Goal: Task Accomplishment & Management: Manage account settings

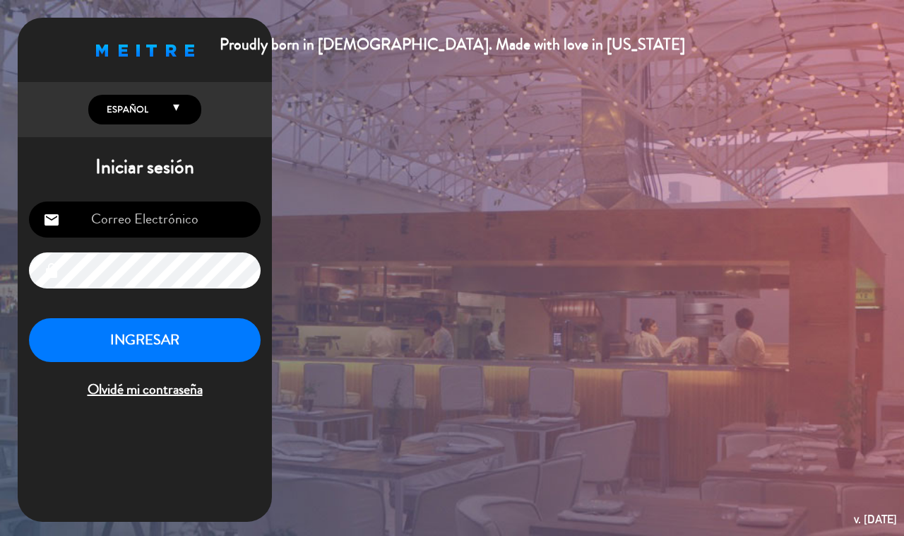
type input "[EMAIL_ADDRESS][DOMAIN_NAME]"
click at [165, 375] on div "INGRESAR Olvidé mi contraseña" at bounding box center [145, 359] width 232 height 83
click at [171, 348] on button "INGRESAR" at bounding box center [145, 340] width 232 height 45
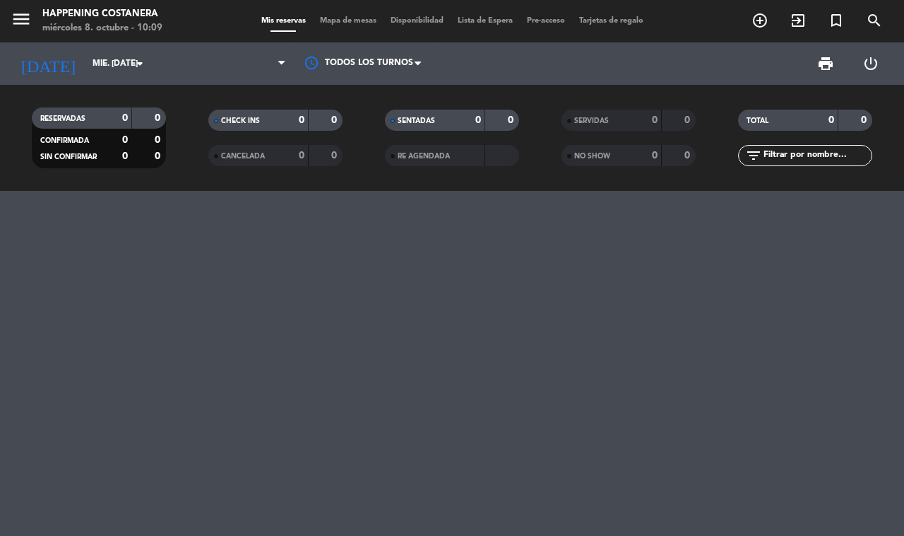
click at [343, 23] on span "Mapa de mesas" at bounding box center [348, 21] width 71 height 8
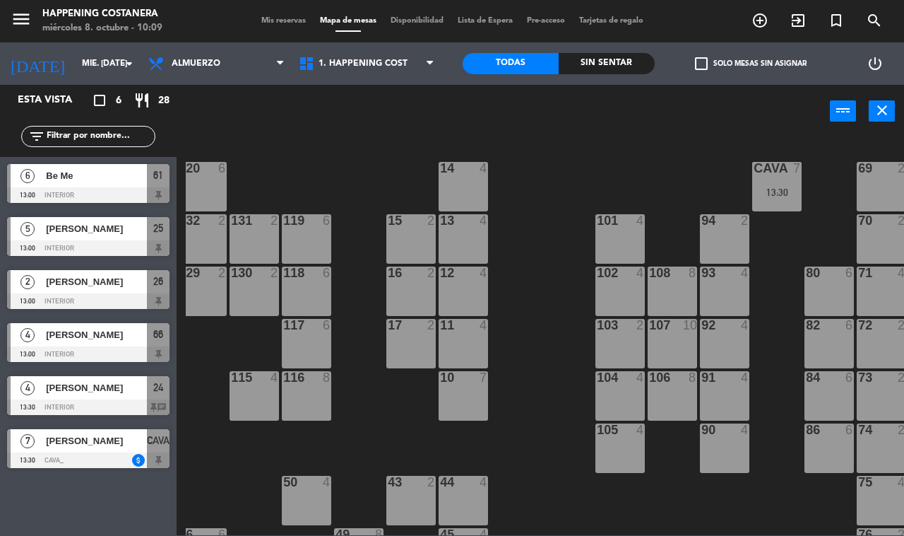
scroll to position [0, 171]
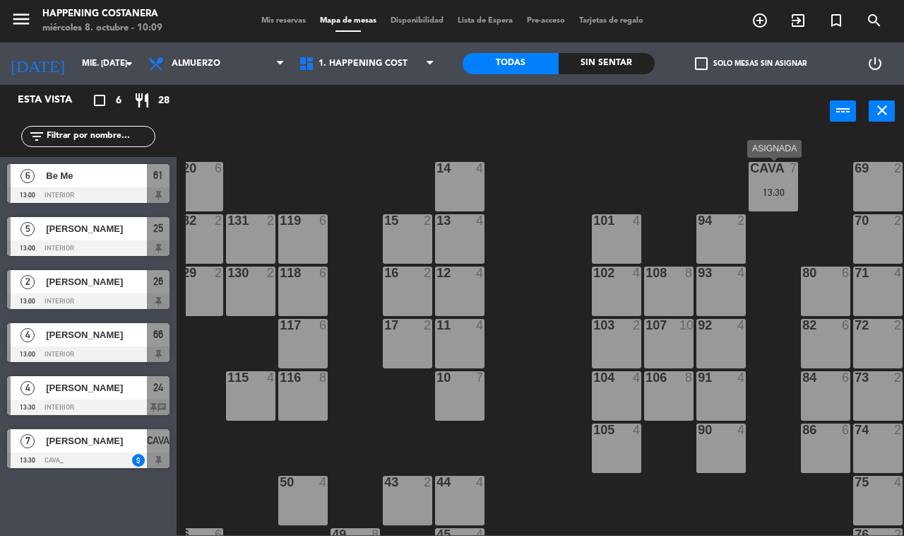
click at [786, 196] on div "13:30" at bounding box center [773, 192] width 49 height 10
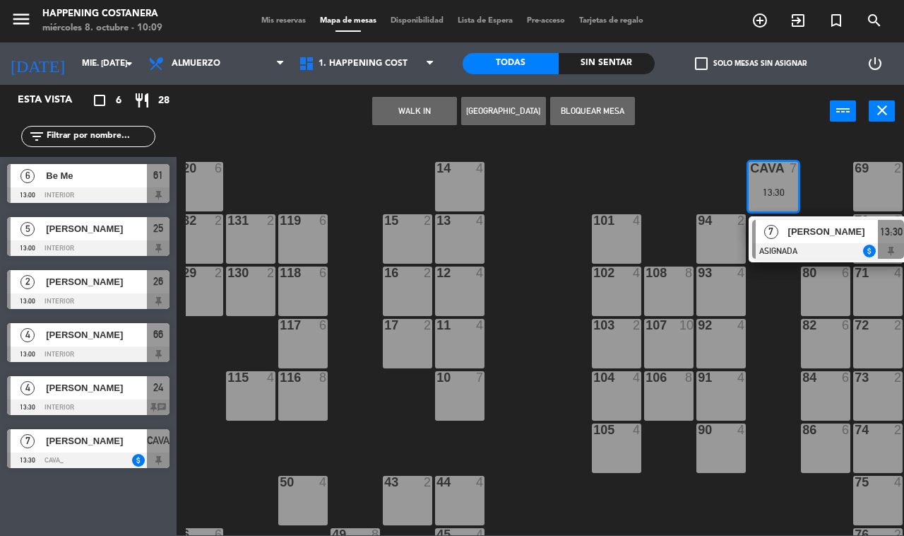
click at [601, 129] on div "WALK IN [GEOGRAPHIC_DATA] Bloquear Mesa power_input close" at bounding box center [504, 112] width 654 height 54
click at [306, 110] on div "WALK IN [GEOGRAPHIC_DATA] Bloquear Mesa power_input close" at bounding box center [504, 112] width 654 height 54
click at [297, 136] on div "WALK IN [GEOGRAPHIC_DATA] Bloquear Mesa power_input close" at bounding box center [504, 112] width 654 height 54
click at [98, 452] on div at bounding box center [88, 460] width 163 height 16
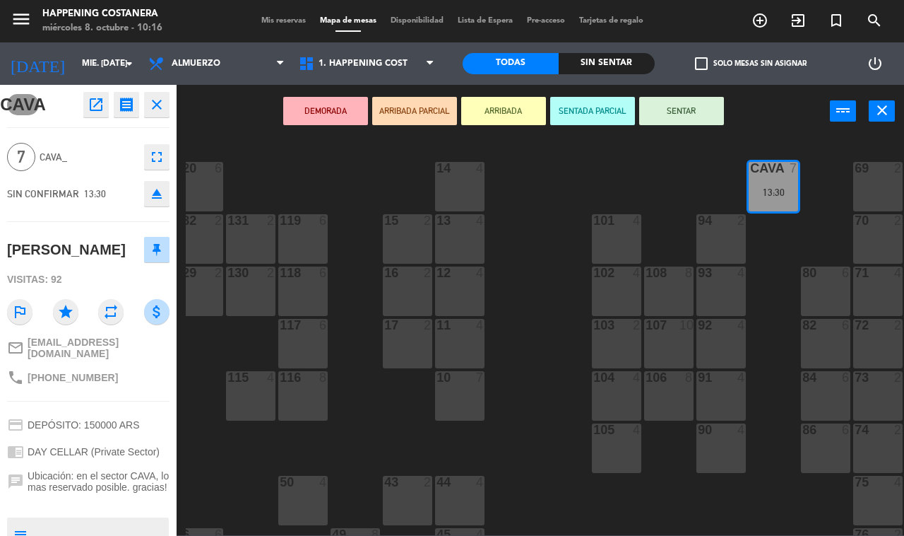
scroll to position [114, 0]
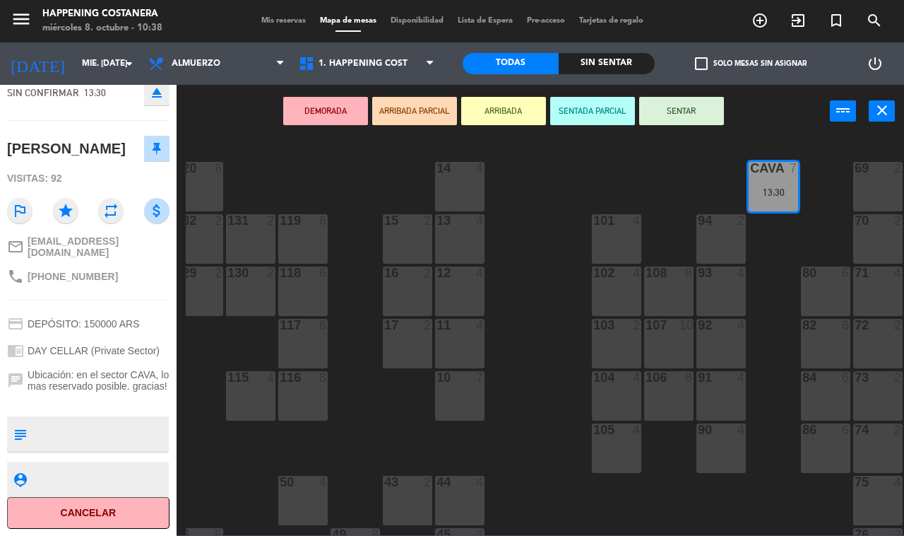
click at [525, 413] on div "69 2 122 6 121 6 120 6 14 4 CAVA 7 13:30 101 4 94 2 70 2 123 6 131 2 134 2 132 …" at bounding box center [545, 336] width 719 height 398
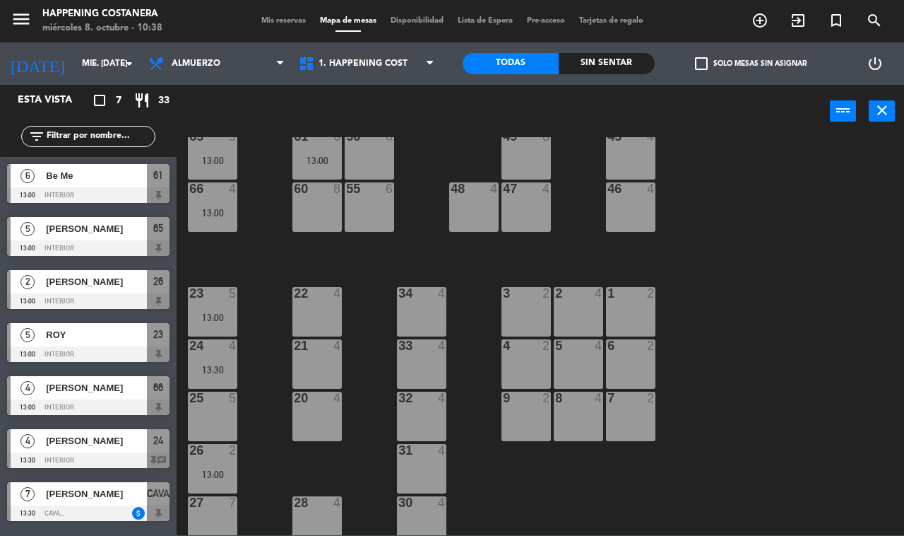
scroll to position [417, 0]
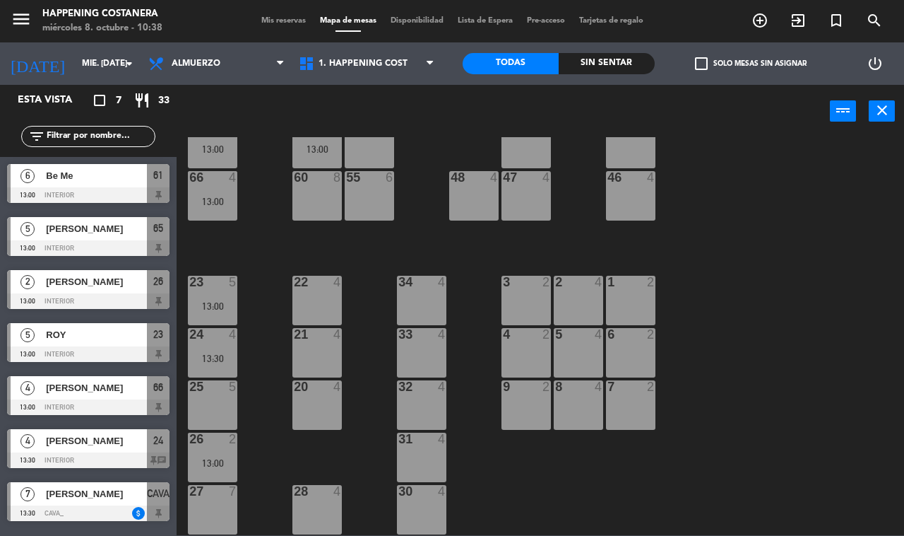
click at [700, 60] on span "check_box_outline_blank" at bounding box center [701, 63] width 13 height 13
click at [751, 64] on input "check_box_outline_blank Solo mesas sin asignar" at bounding box center [751, 64] width 0 height 0
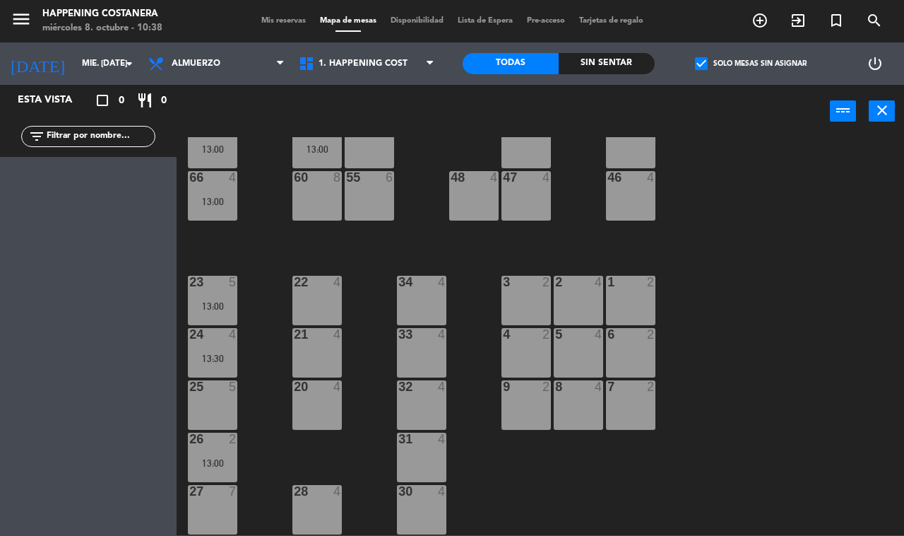
drag, startPoint x: 700, startPoint y: 60, endPoint x: 757, endPoint y: 213, distance: 162.8
click at [701, 61] on span "check_box" at bounding box center [701, 63] width 13 height 13
click at [751, 64] on input "check_box Solo mesas sin asignar" at bounding box center [751, 64] width 0 height 0
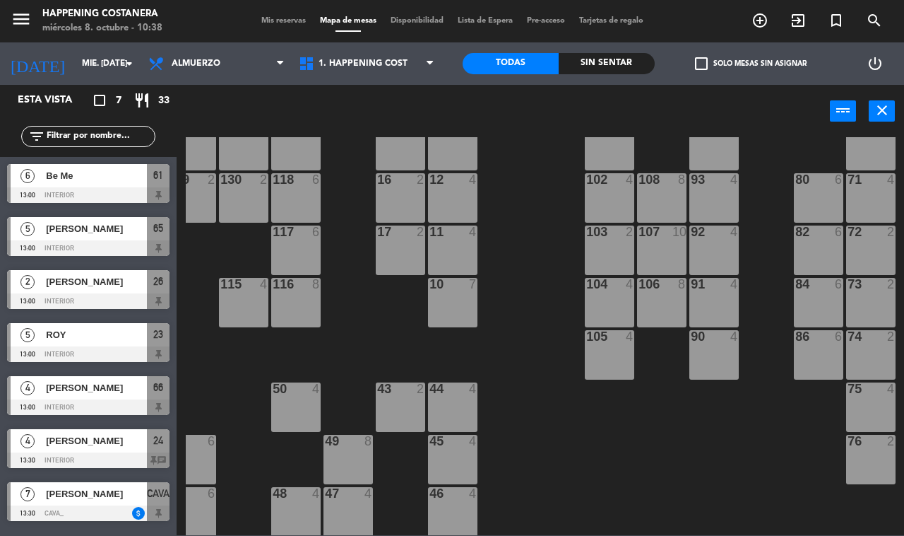
scroll to position [0, 178]
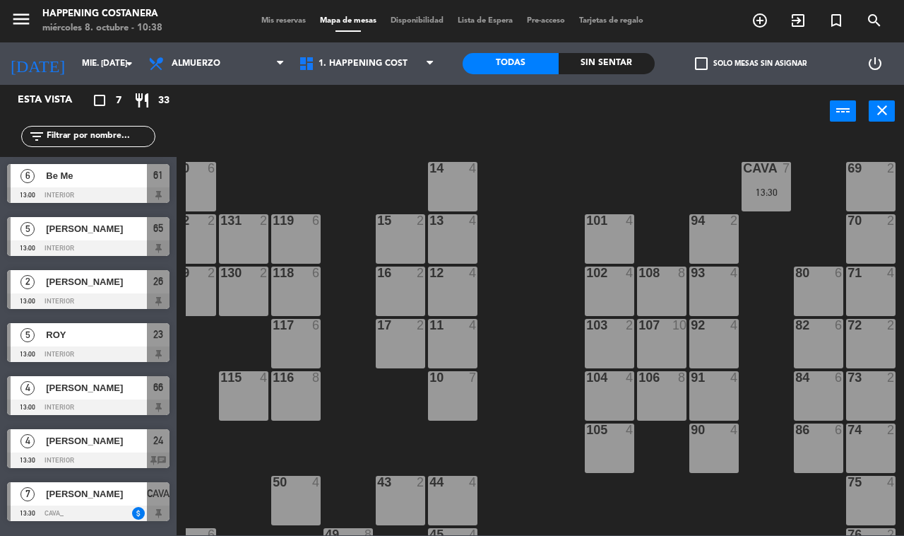
click at [772, 194] on div "13:30" at bounding box center [766, 192] width 49 height 10
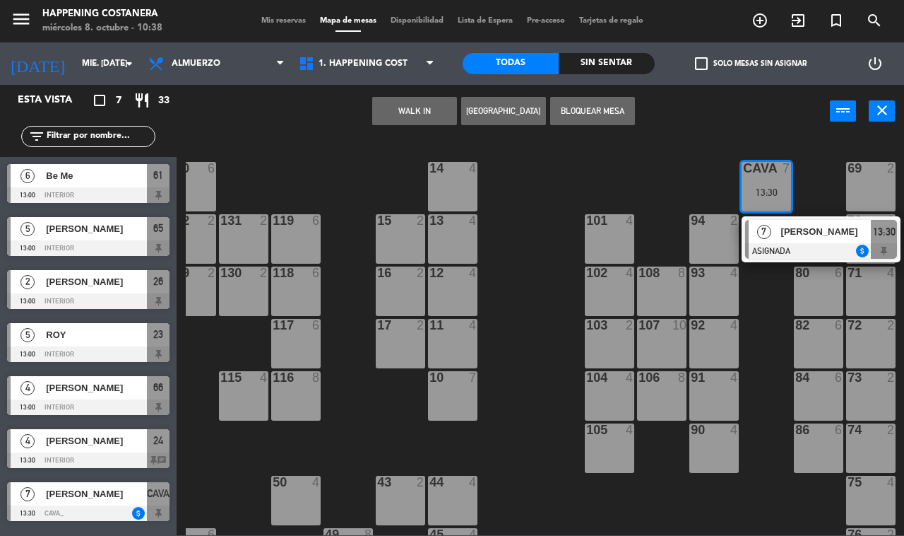
click at [796, 233] on span "[PERSON_NAME]" at bounding box center [827, 231] width 90 height 15
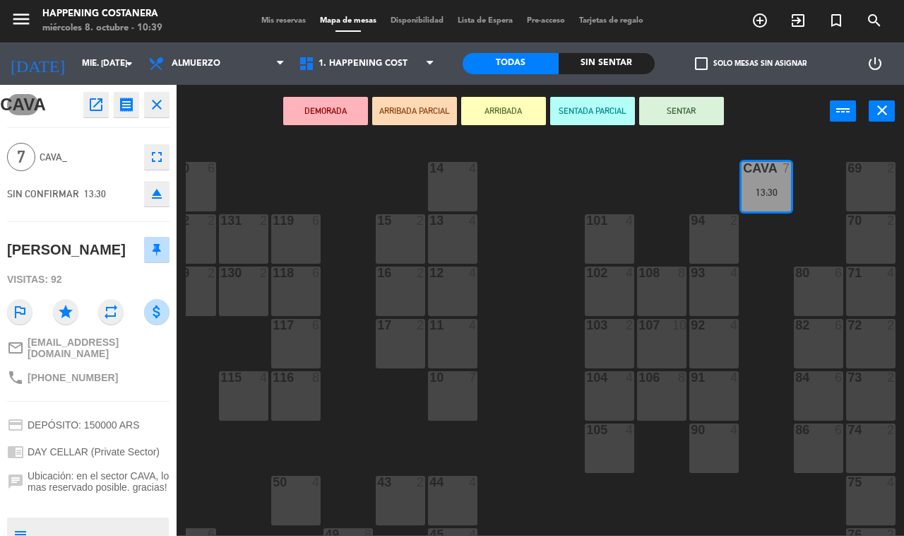
click at [89, 101] on icon "open_in_new" at bounding box center [96, 104] width 17 height 17
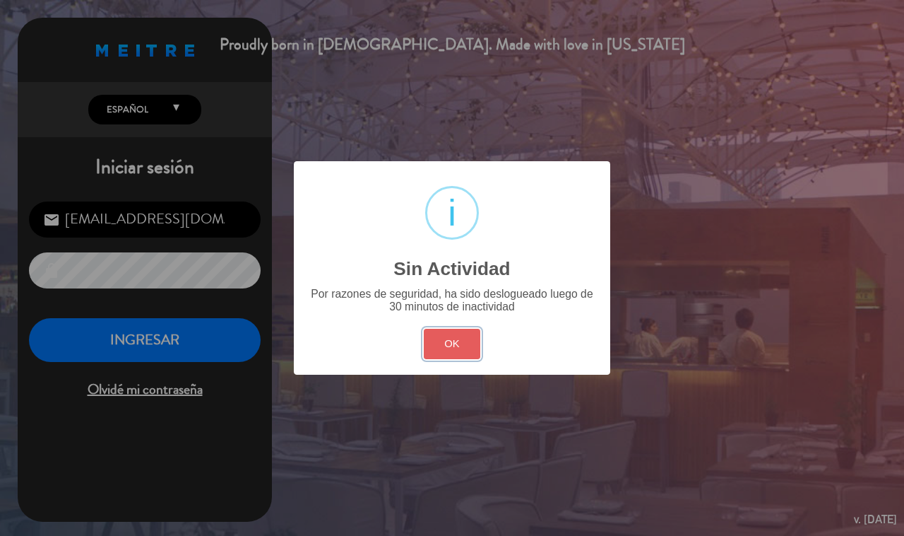
click at [454, 348] on button "OK" at bounding box center [452, 344] width 57 height 30
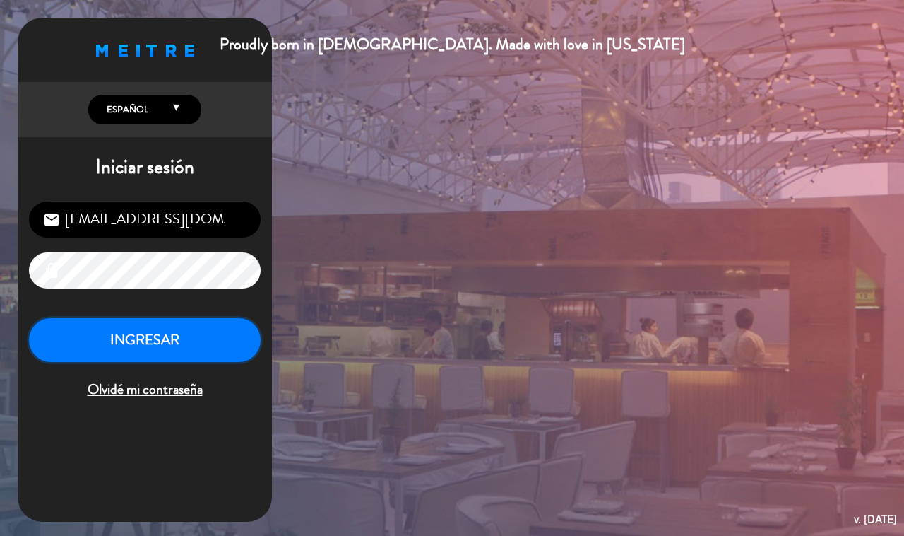
click at [112, 327] on button "INGRESAR" at bounding box center [145, 340] width 232 height 45
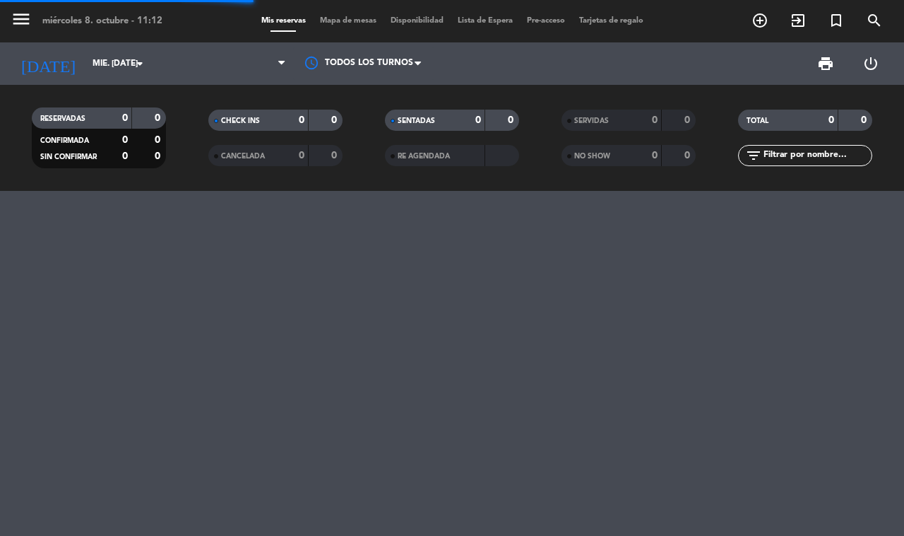
click at [347, 20] on span "Mapa de mesas" at bounding box center [348, 21] width 71 height 8
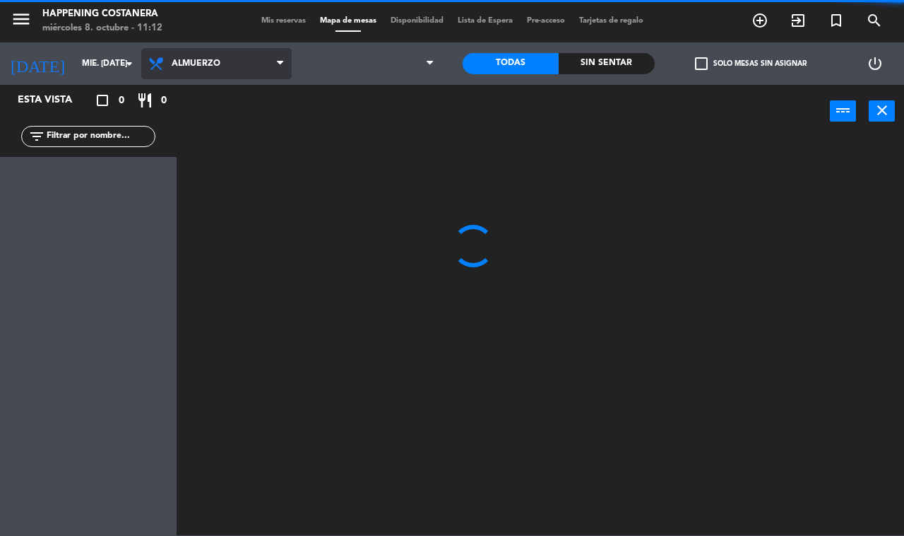
click at [167, 61] on icon at bounding box center [158, 63] width 20 height 17
click at [173, 127] on ng-component "menu Happening Costanera miércoles 8. octubre - 11:12 Mis reservas Mapa de mesa…" at bounding box center [452, 267] width 904 height 535
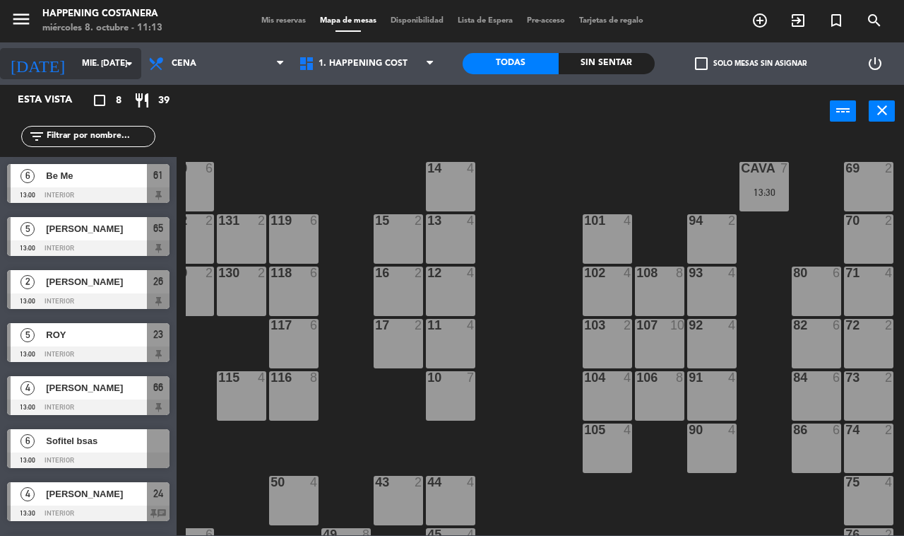
click at [118, 64] on input "mié. [DATE]" at bounding box center [131, 64] width 112 height 24
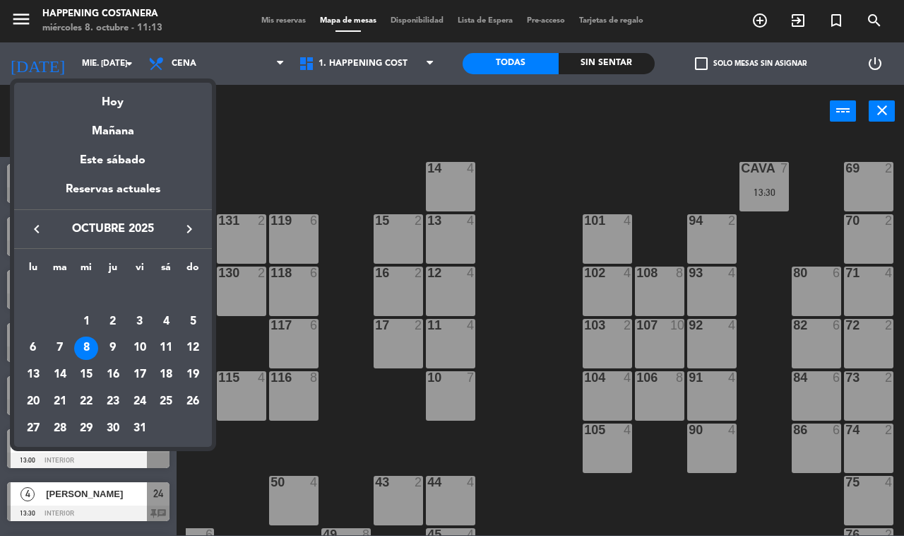
click at [481, 412] on div at bounding box center [452, 268] width 904 height 536
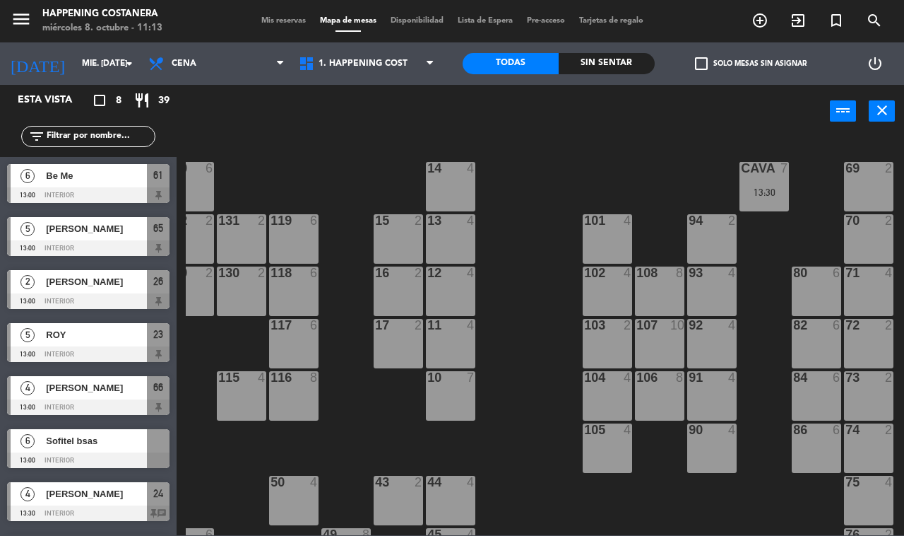
click at [167, 101] on div "Esta vista crop_square 8 restaurant 39" at bounding box center [88, 100] width 177 height 31
click at [75, 69] on input "mié. [DATE]" at bounding box center [131, 64] width 112 height 24
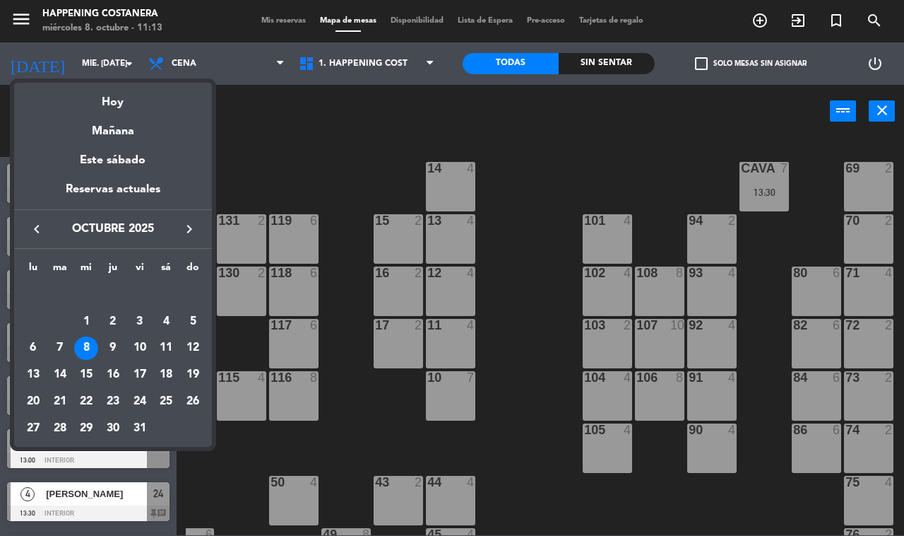
click at [305, 184] on div at bounding box center [452, 268] width 904 height 536
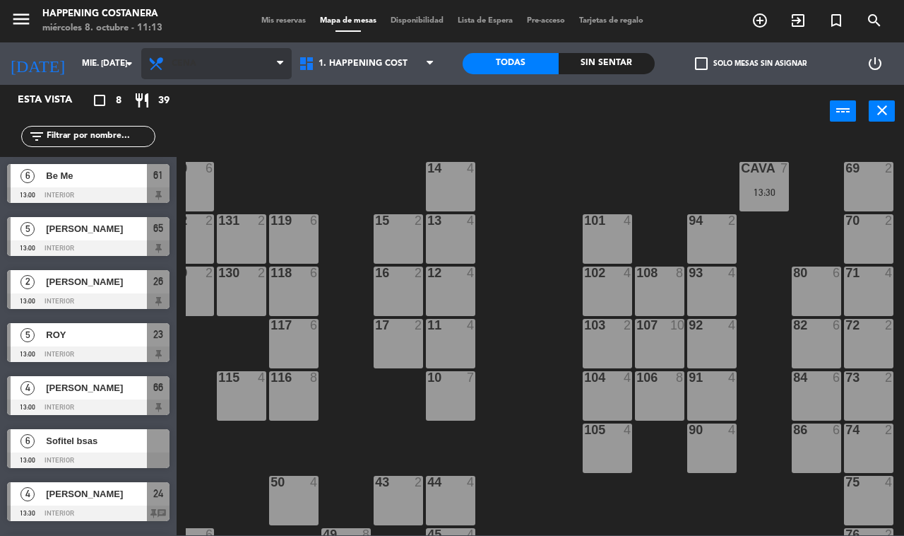
click at [191, 61] on span "Cena" at bounding box center [184, 64] width 25 height 10
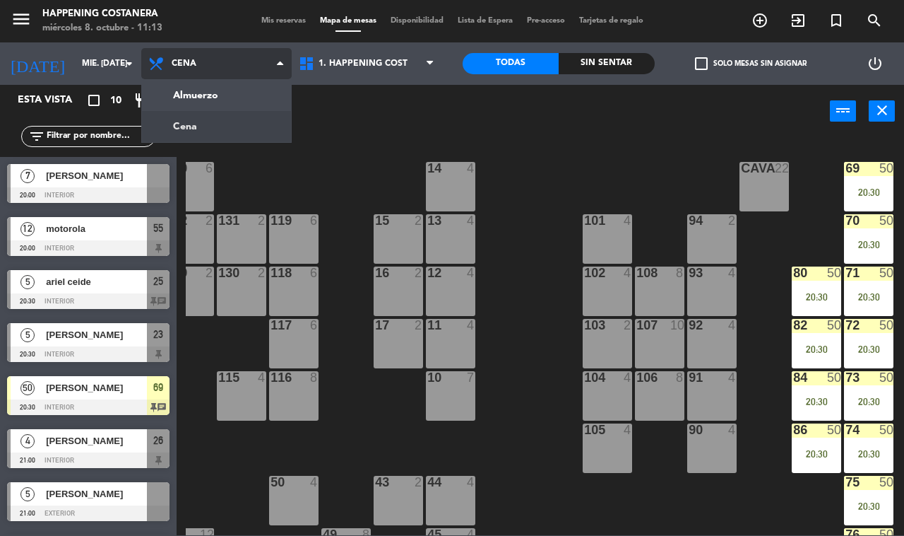
click at [199, 97] on ng-component "menu Happening Costanera miércoles 8. octubre - 11:13 Mis reservas Mapa de mesa…" at bounding box center [452, 267] width 904 height 535
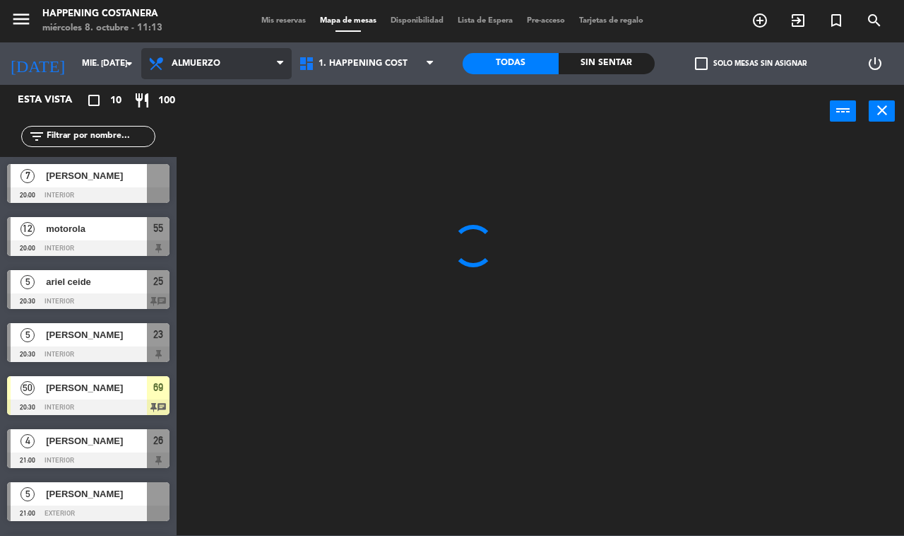
click at [196, 61] on span "Almuerzo" at bounding box center [196, 64] width 49 height 10
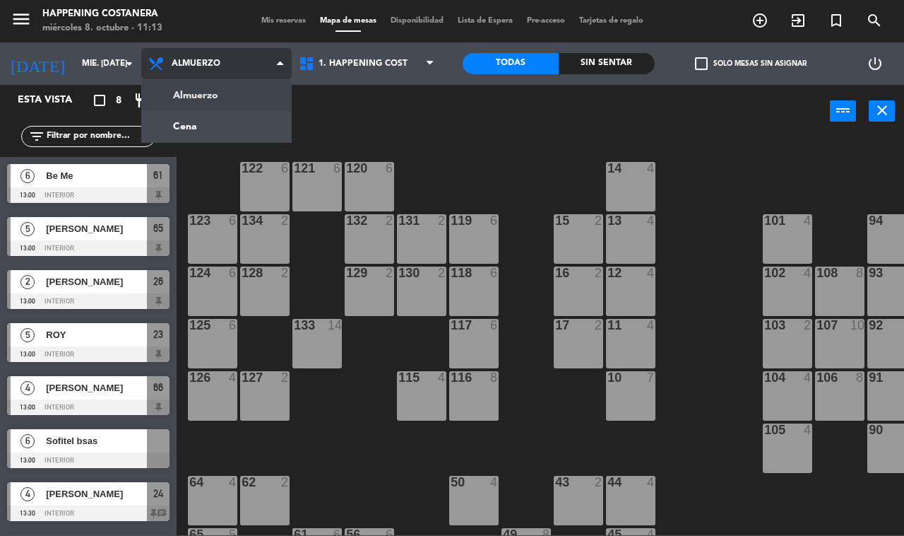
click at [184, 124] on ng-component "menu Happening Costanera miércoles 8. octubre - 11:13 Mis reservas Mapa de mesa…" at bounding box center [452, 267] width 904 height 535
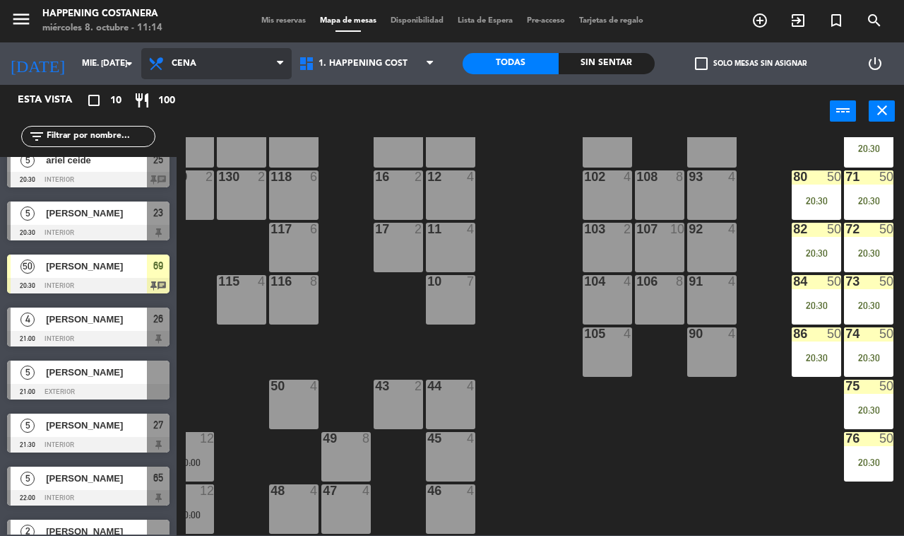
scroll to position [0, 180]
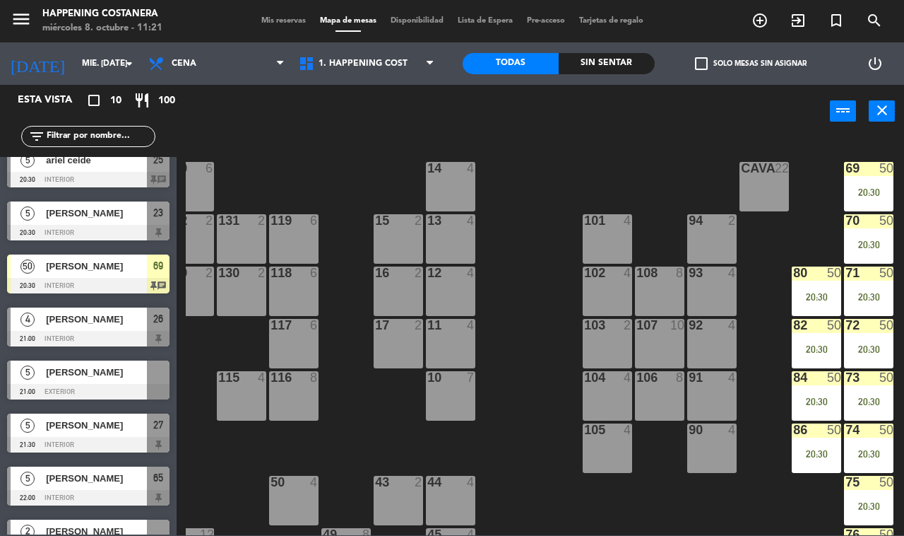
click at [111, 214] on span "[PERSON_NAME]" at bounding box center [96, 213] width 101 height 15
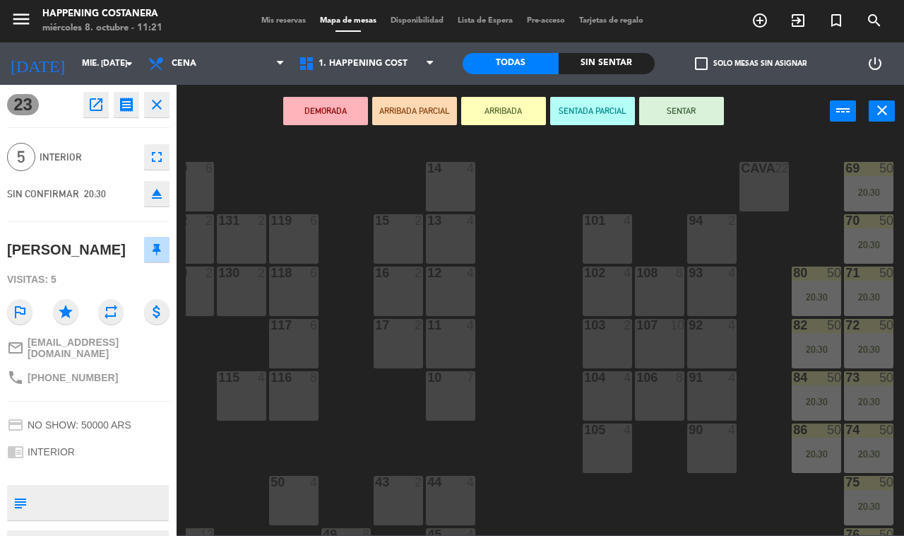
click at [160, 100] on icon "close" at bounding box center [156, 104] width 17 height 17
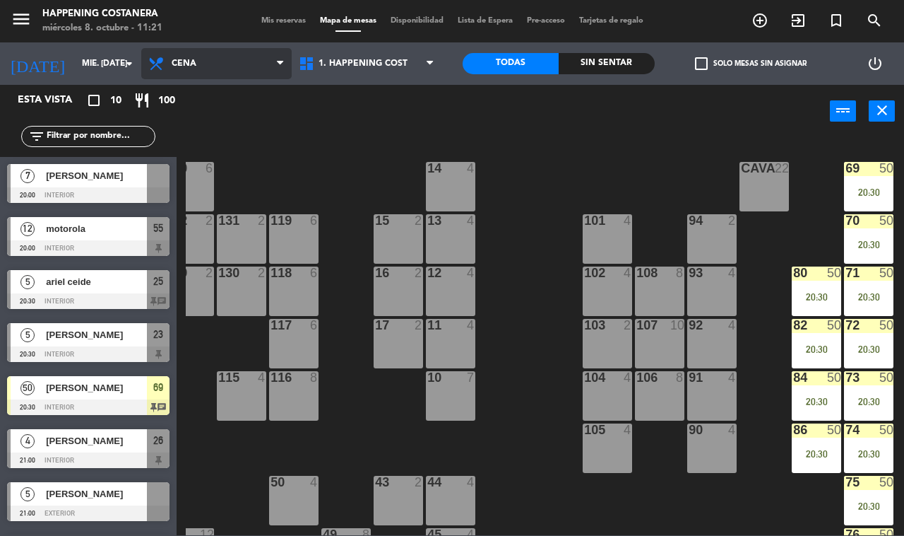
click at [195, 64] on span "Cena" at bounding box center [184, 64] width 25 height 10
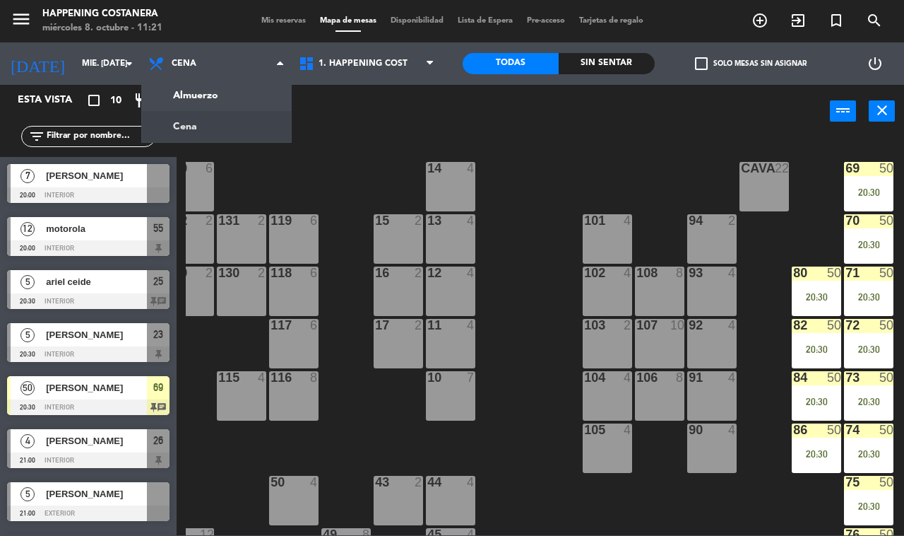
click at [100, 393] on span "[PERSON_NAME]" at bounding box center [96, 387] width 101 height 15
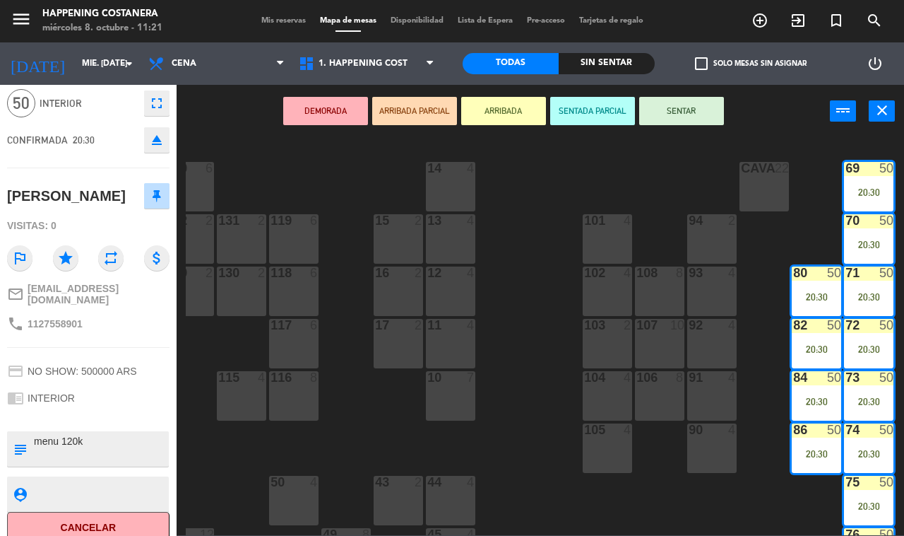
scroll to position [83, 0]
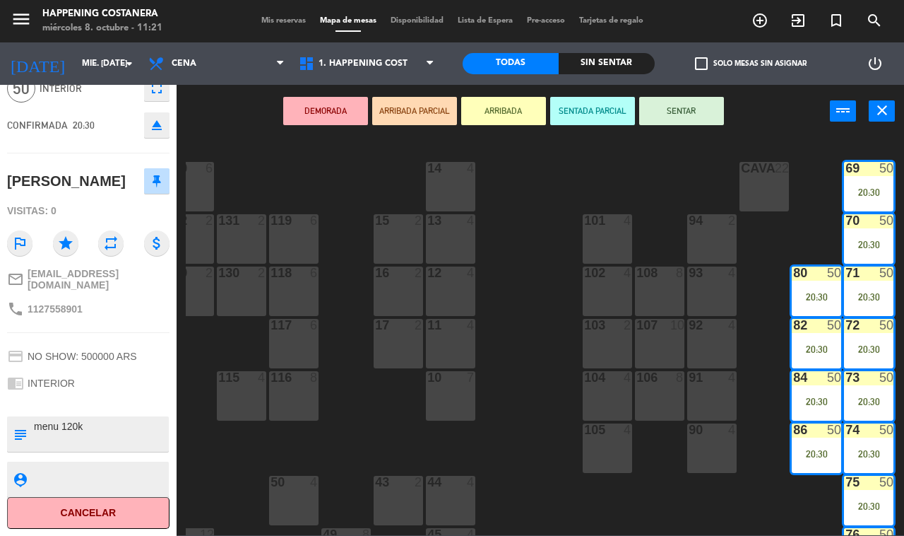
click at [216, 118] on div "DEMORADA ARRIBADA PARCIAL ARRIBADA SENTADA PARCIAL SENTAR power_input close" at bounding box center [504, 112] width 654 height 54
click at [220, 138] on div "69 50 20:30 122 6 121 6 120 6 14 4 CAVA 22 101 4 94 2 70 50 20:30 123 6 131 2 1…" at bounding box center [545, 336] width 719 height 398
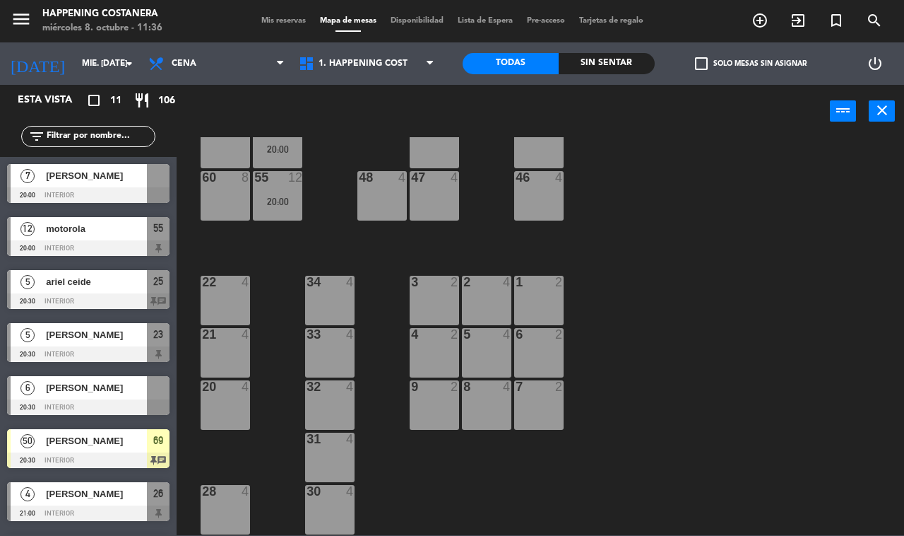
scroll to position [417, 0]
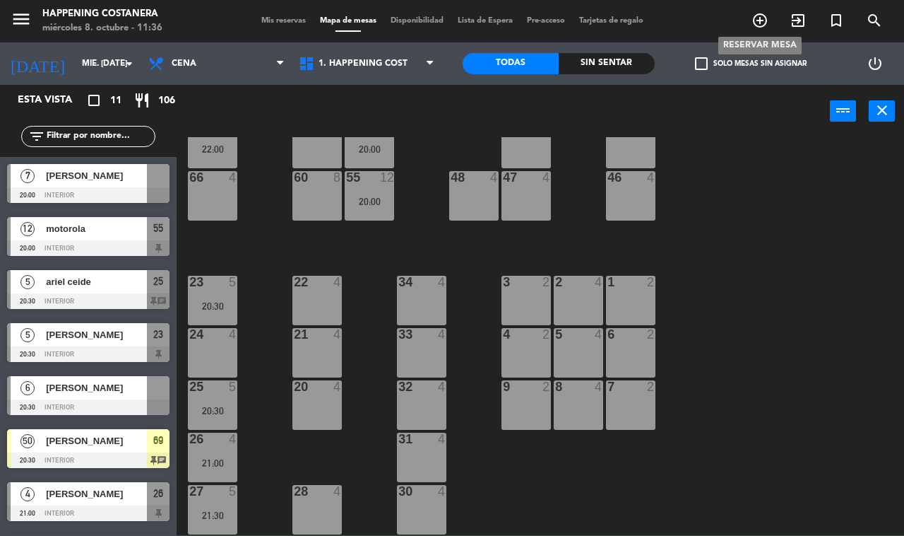
click at [760, 23] on icon "add_circle_outline" at bounding box center [760, 20] width 17 height 17
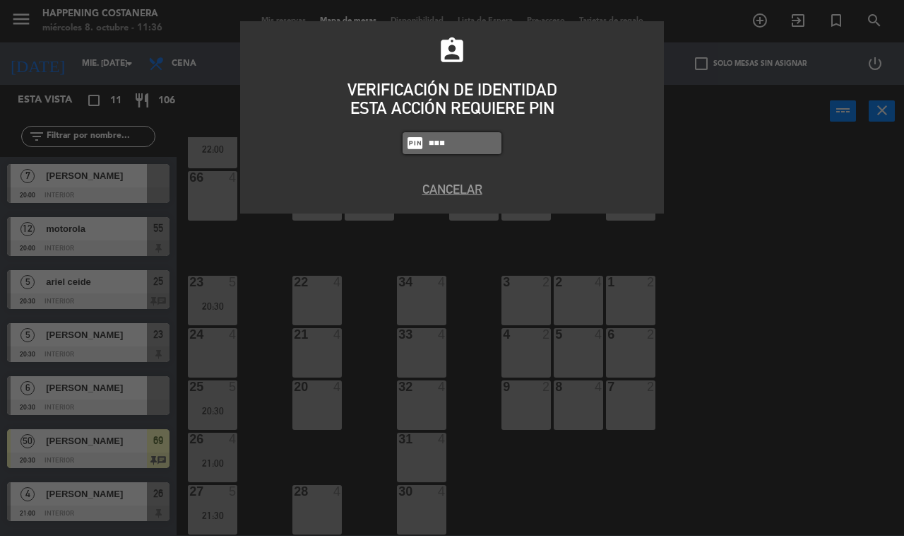
type input "9660"
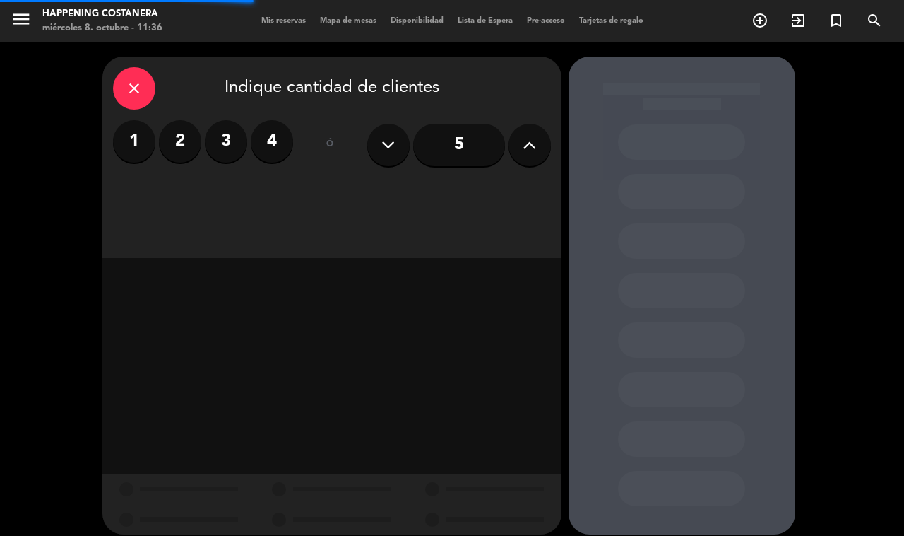
click at [168, 158] on label "2" at bounding box center [180, 141] width 42 height 42
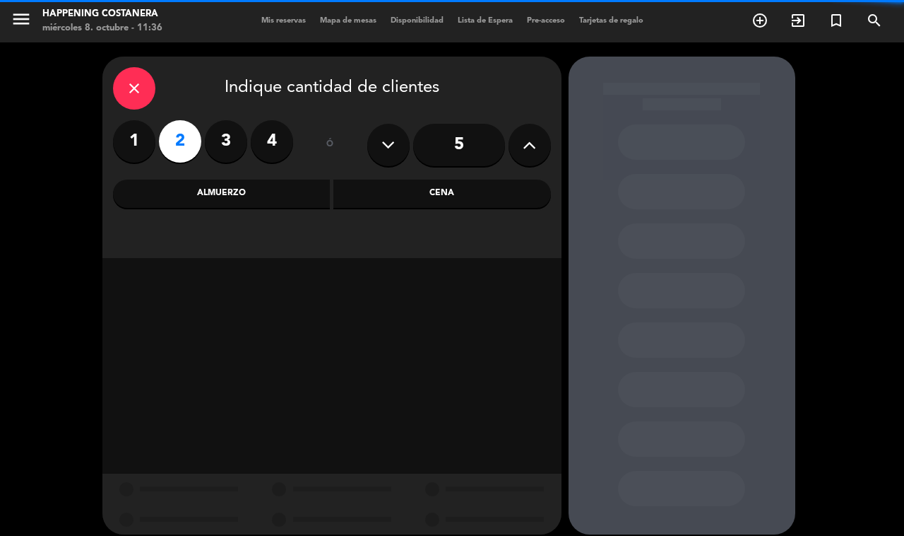
drag, startPoint x: 199, startPoint y: 177, endPoint x: 201, endPoint y: 205, distance: 27.6
click at [201, 188] on div "Almuerzo" at bounding box center [222, 193] width 218 height 28
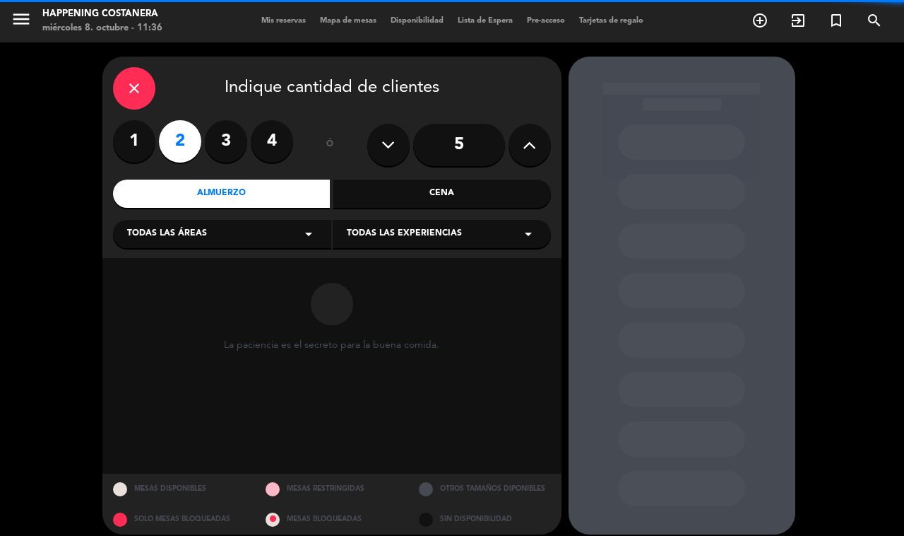
click at [145, 145] on label "1" at bounding box center [134, 141] width 42 height 42
click at [189, 252] on div "close Indique cantidad de clientes 1 2 3 4 ó 5 Almuerzo Cena Todas las áreas ar…" at bounding box center [331, 157] width 459 height 201
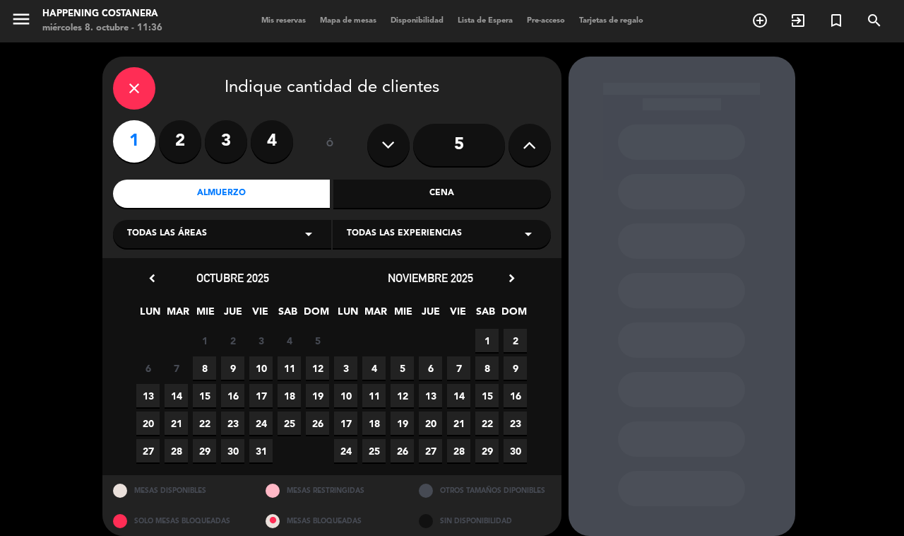
click at [191, 228] on span "Todas las áreas" at bounding box center [167, 234] width 80 height 14
click at [132, 313] on div "INTERIOR" at bounding box center [222, 311] width 190 height 14
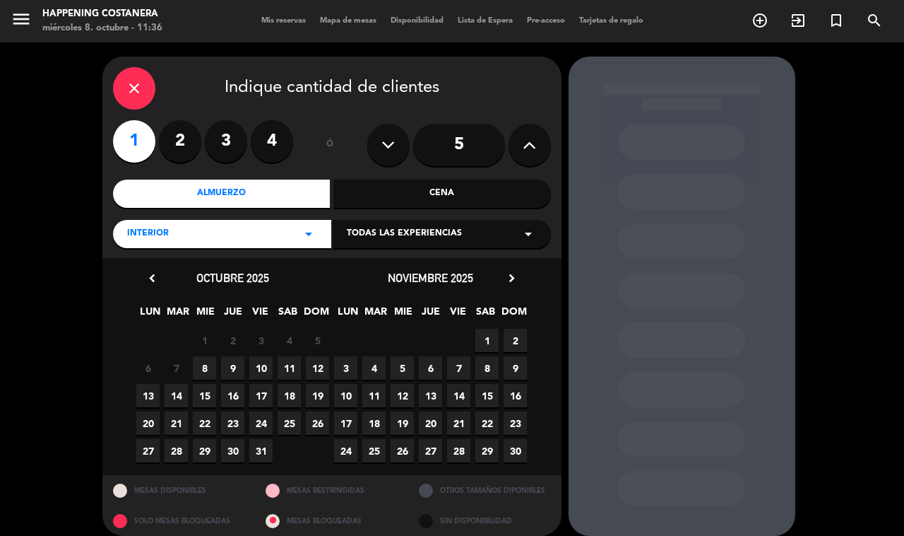
drag, startPoint x: 207, startPoint y: 375, endPoint x: 249, endPoint y: 360, distance: 44.0
click at [207, 373] on span "8" at bounding box center [204, 367] width 23 height 23
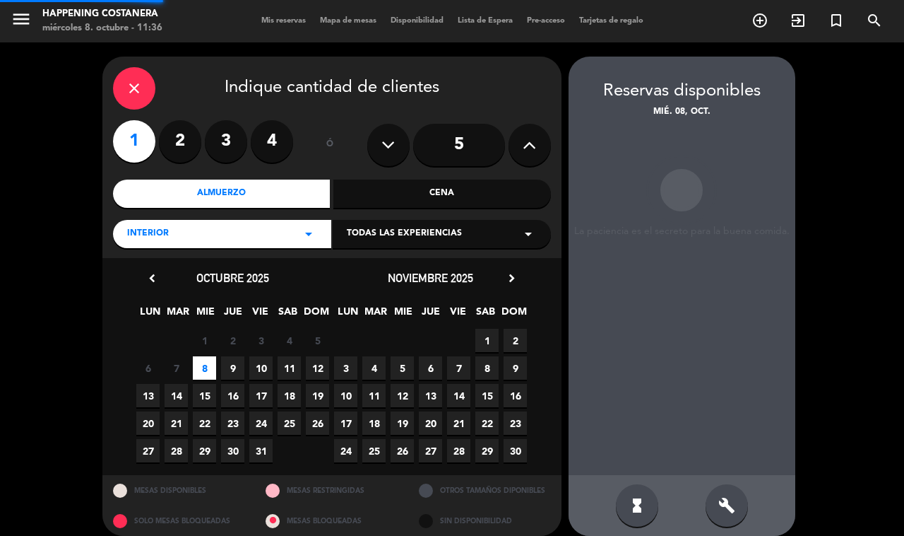
scroll to position [12, 0]
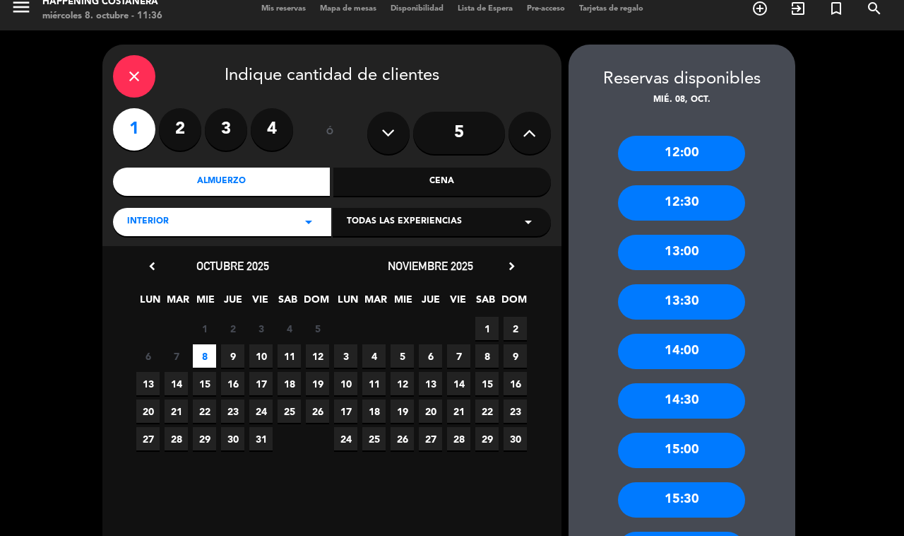
drag, startPoint x: 662, startPoint y: 163, endPoint x: 415, endPoint y: 199, distance: 249.1
click at [659, 163] on div "12:00" at bounding box center [681, 153] width 127 height 35
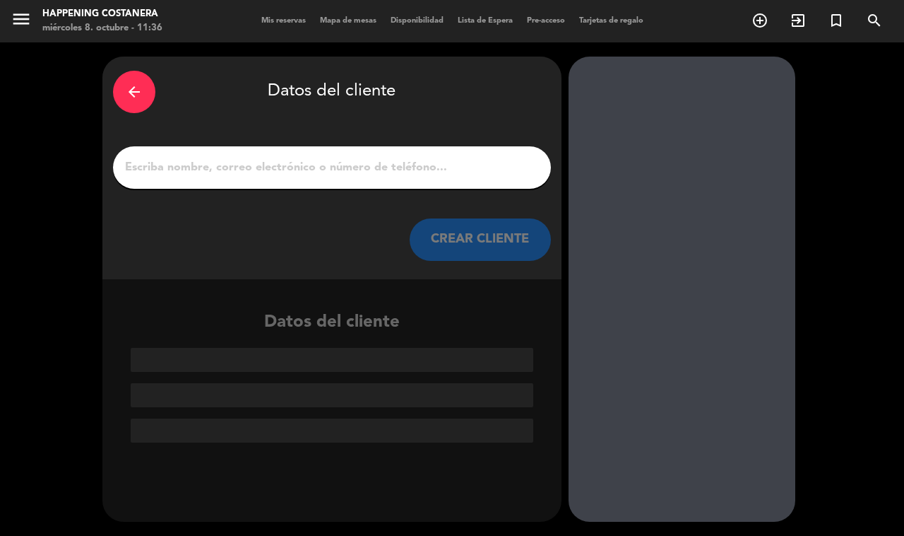
click at [283, 173] on input "1" at bounding box center [332, 168] width 417 height 20
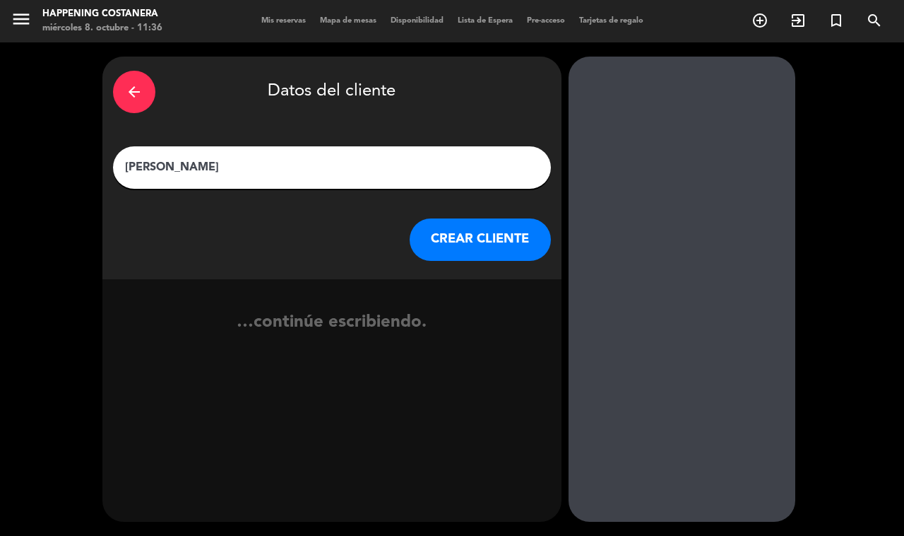
type input "[PERSON_NAME]"
click at [495, 232] on button "CREAR CLIENTE" at bounding box center [480, 239] width 141 height 42
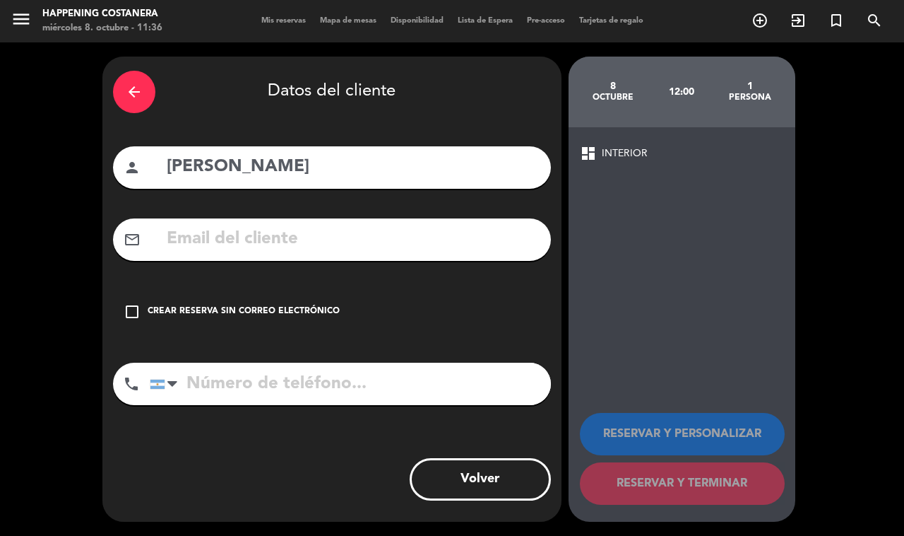
click at [132, 294] on div "check_box_outline_blank Crear reserva sin correo electrónico" at bounding box center [332, 311] width 438 height 42
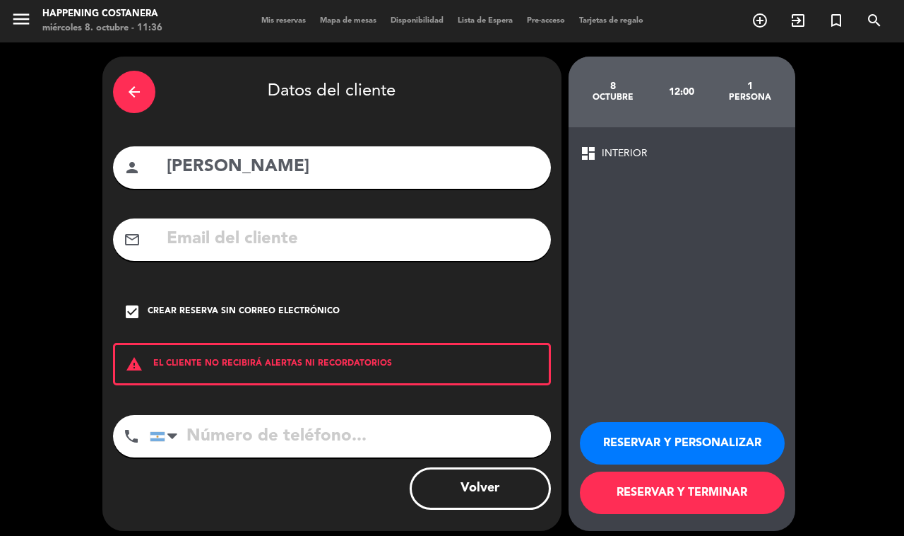
click at [704, 500] on button "RESERVAR Y TERMINAR" at bounding box center [682, 492] width 205 height 42
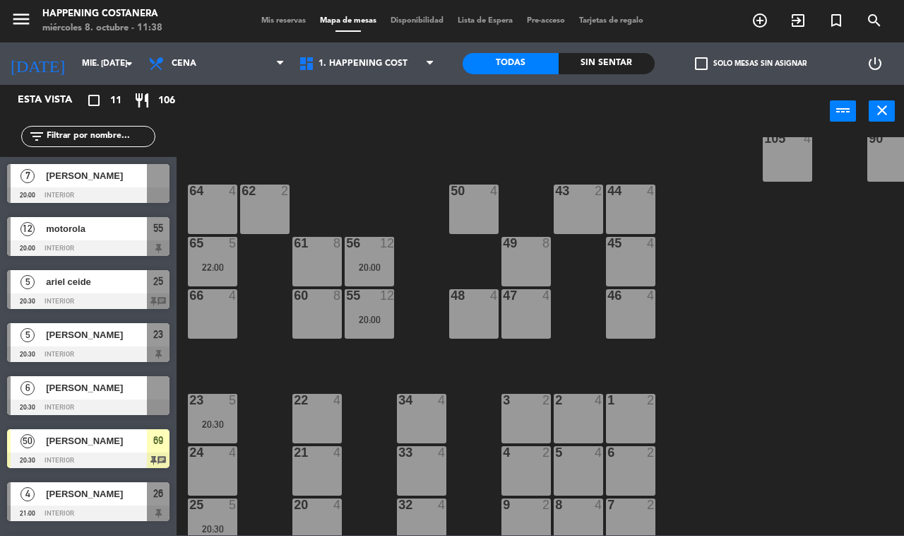
scroll to position [265, 0]
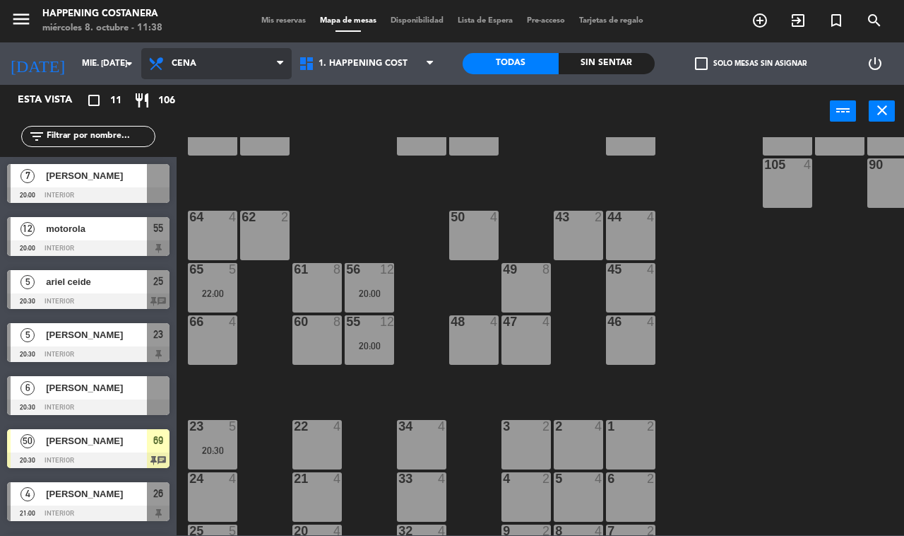
click at [179, 64] on span "Cena" at bounding box center [184, 64] width 25 height 10
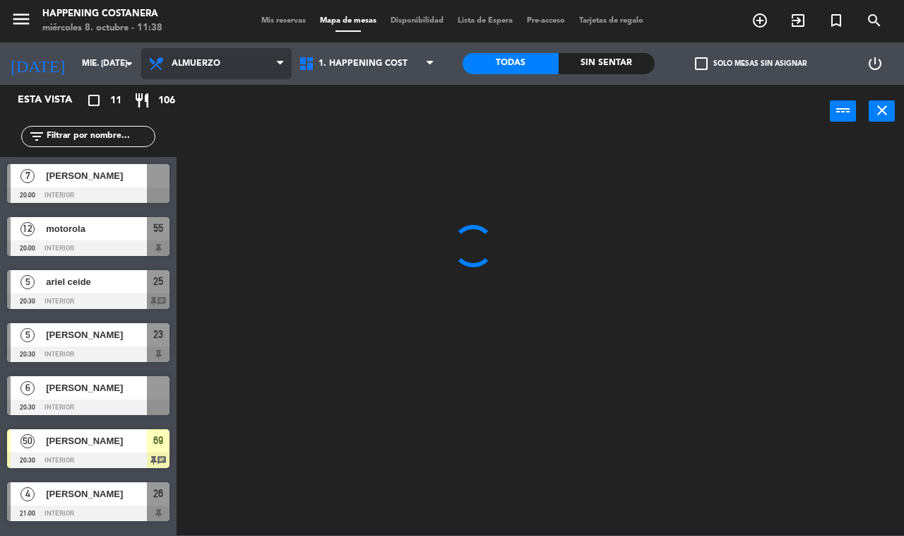
click at [195, 100] on ng-component "menu Happening Costanera miércoles 8. octubre - 11:38 Mis reservas Mapa de mesa…" at bounding box center [452, 267] width 904 height 535
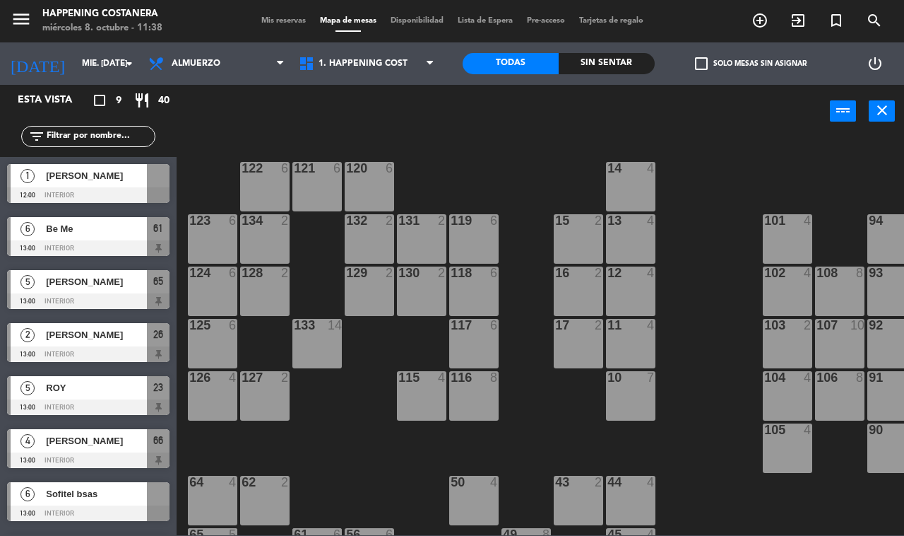
click at [701, 57] on span "check_box_outline_blank" at bounding box center [701, 63] width 13 height 13
click at [751, 64] on input "check_box_outline_blank Solo mesas sin asignar" at bounding box center [751, 64] width 0 height 0
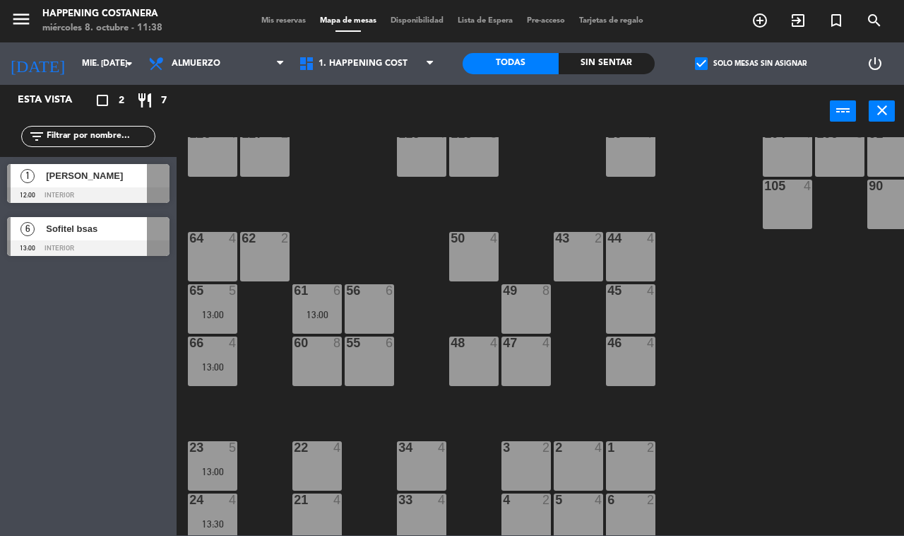
scroll to position [265, 0]
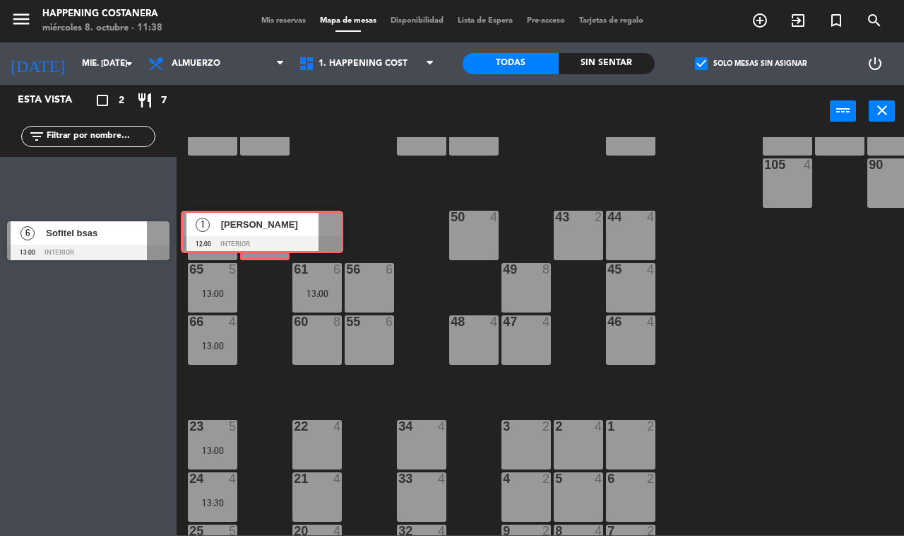
drag, startPoint x: 99, startPoint y: 187, endPoint x: 273, endPoint y: 234, distance: 180.0
click at [273, 234] on div "Esta vista crop_square 2 restaurant 7 filter_list 1 [PERSON_NAME] 12:00 INTERIO…" at bounding box center [452, 310] width 904 height 450
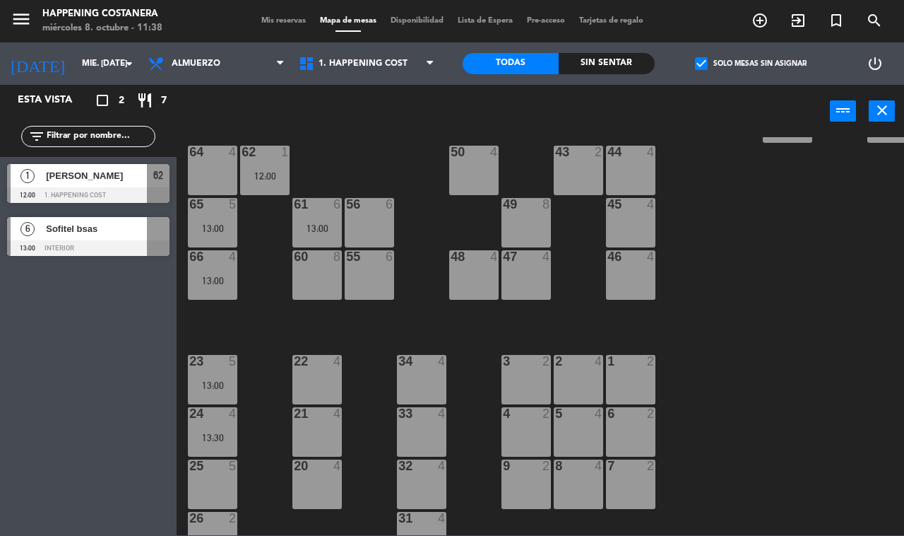
scroll to position [417, 0]
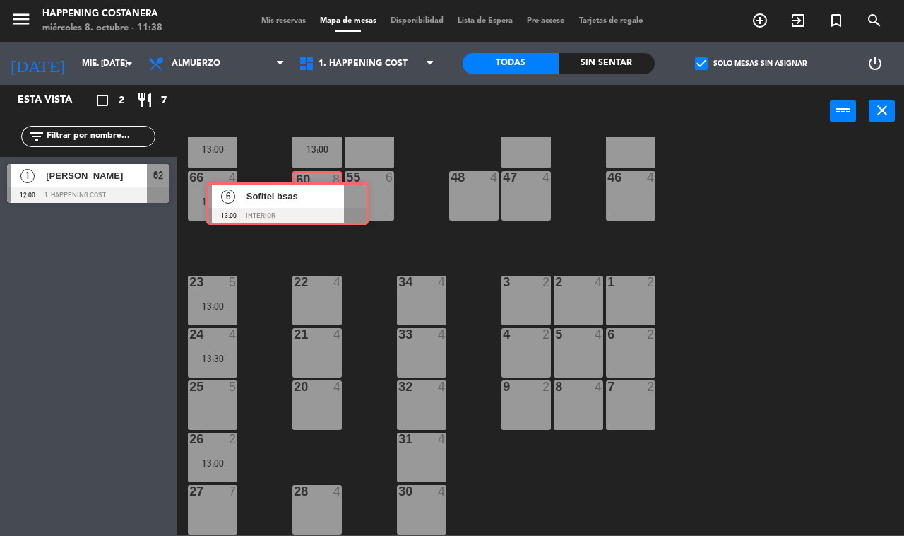
drag, startPoint x: 94, startPoint y: 230, endPoint x: 319, endPoint y: 185, distance: 229.9
click at [319, 185] on div "Esta vista crop_square 2 restaurant 7 filter_list 1 [PERSON_NAME] 12:00 1. HAPP…" at bounding box center [452, 310] width 904 height 450
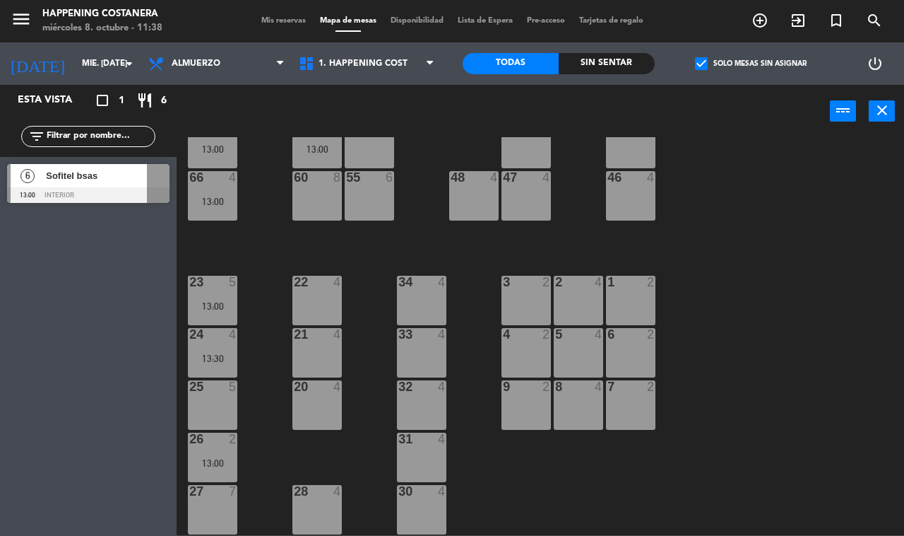
drag, startPoint x: 705, startPoint y: 57, endPoint x: 695, endPoint y: 73, distance: 19.4
click at [703, 57] on span "check_box" at bounding box center [701, 63] width 13 height 13
click at [751, 64] on input "check_box Solo mesas sin asignar" at bounding box center [751, 64] width 0 height 0
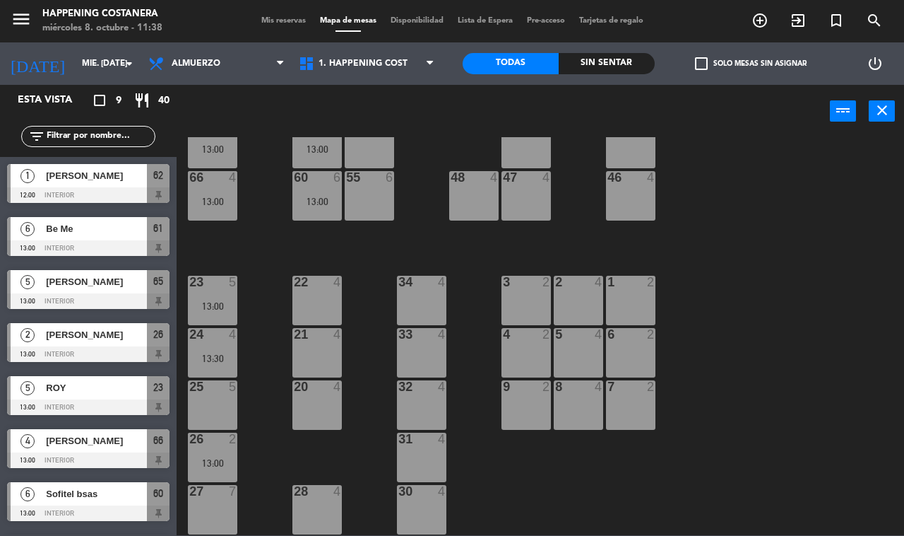
drag, startPoint x: 74, startPoint y: 76, endPoint x: 48, endPoint y: 151, distance: 78.7
click at [74, 79] on div "[DATE] mié. [DATE] arrow_drop_down" at bounding box center [70, 63] width 141 height 42
click at [90, 67] on input "mié. [DATE]" at bounding box center [131, 64] width 112 height 24
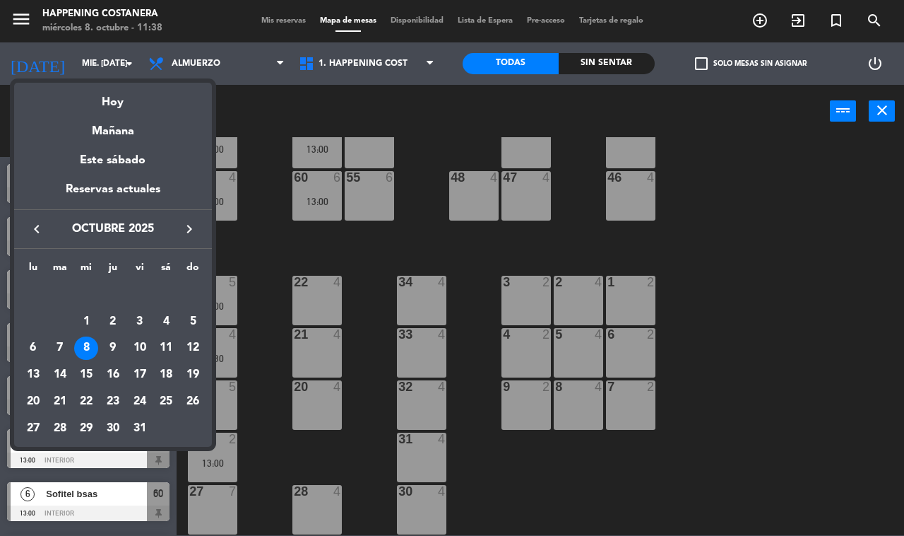
click at [194, 226] on icon "keyboard_arrow_right" at bounding box center [189, 228] width 17 height 17
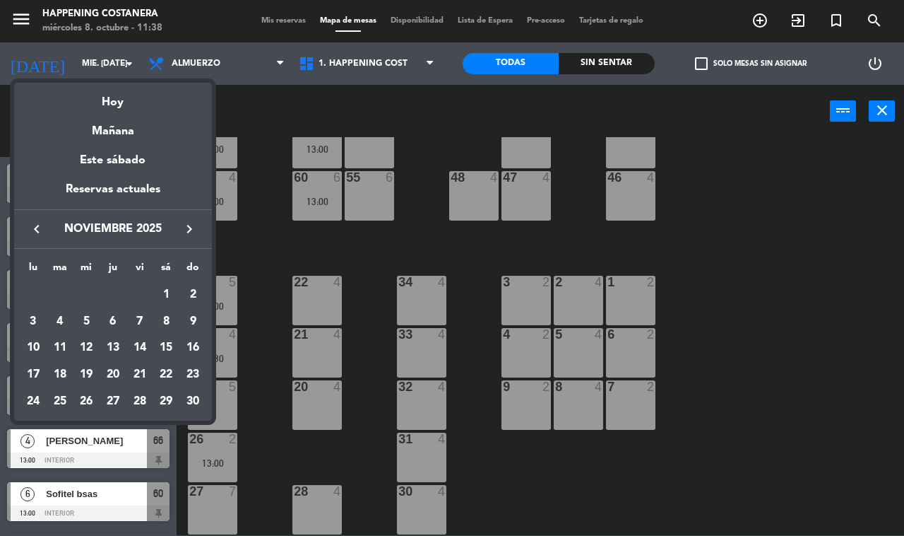
click at [192, 227] on icon "keyboard_arrow_right" at bounding box center [189, 228] width 17 height 17
drag, startPoint x: 42, startPoint y: 226, endPoint x: 96, endPoint y: 256, distance: 61.4
click at [41, 226] on icon "keyboard_arrow_left" at bounding box center [36, 228] width 17 height 17
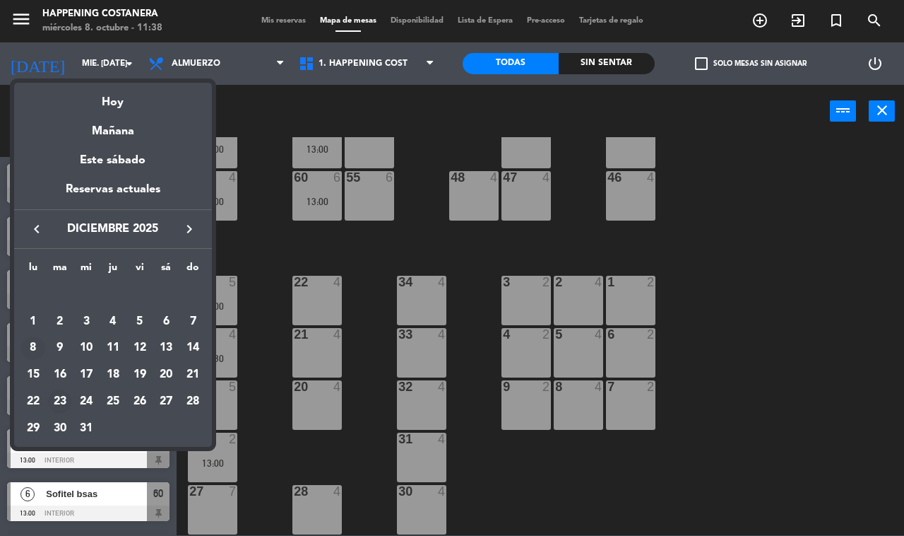
click at [57, 401] on div "23" at bounding box center [60, 401] width 24 height 24
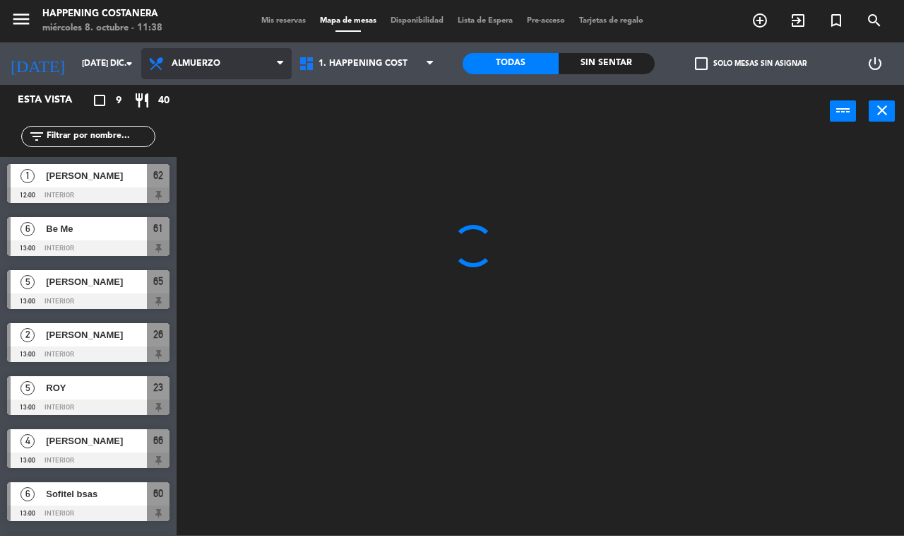
drag, startPoint x: 223, startPoint y: 55, endPoint x: 223, endPoint y: 114, distance: 58.6
click at [223, 57] on span "Almuerzo" at bounding box center [216, 63] width 151 height 31
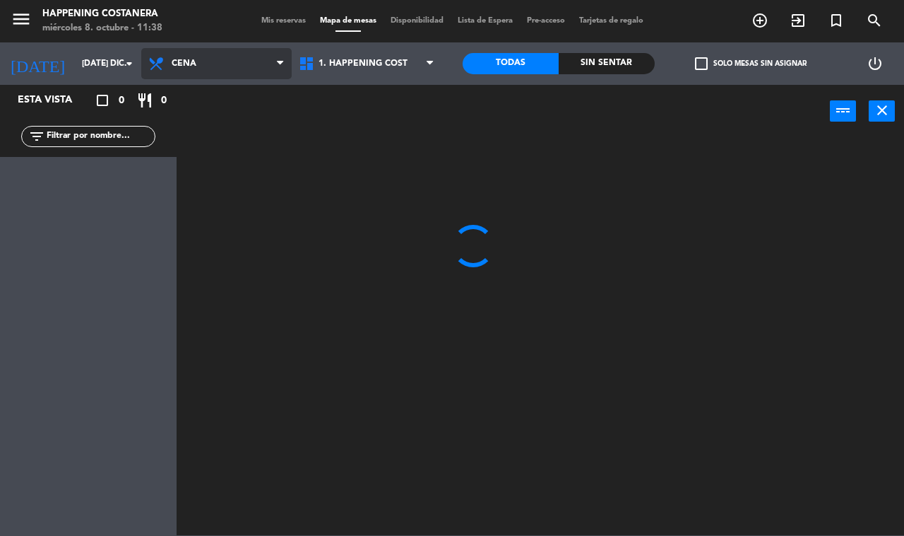
click at [223, 122] on ng-component "menu Happening Costanera miércoles 8. octubre - 11:38 Mis reservas Mapa de mesa…" at bounding box center [452, 267] width 904 height 535
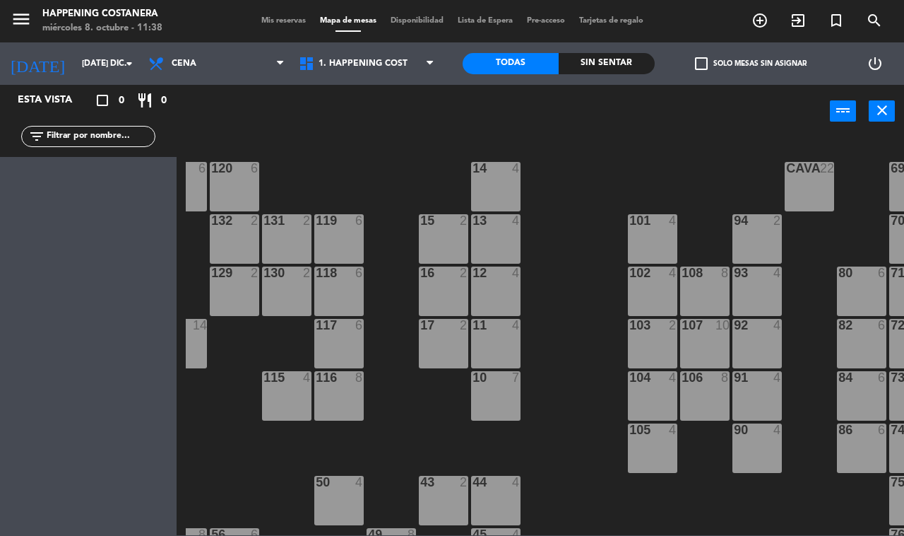
scroll to position [0, 180]
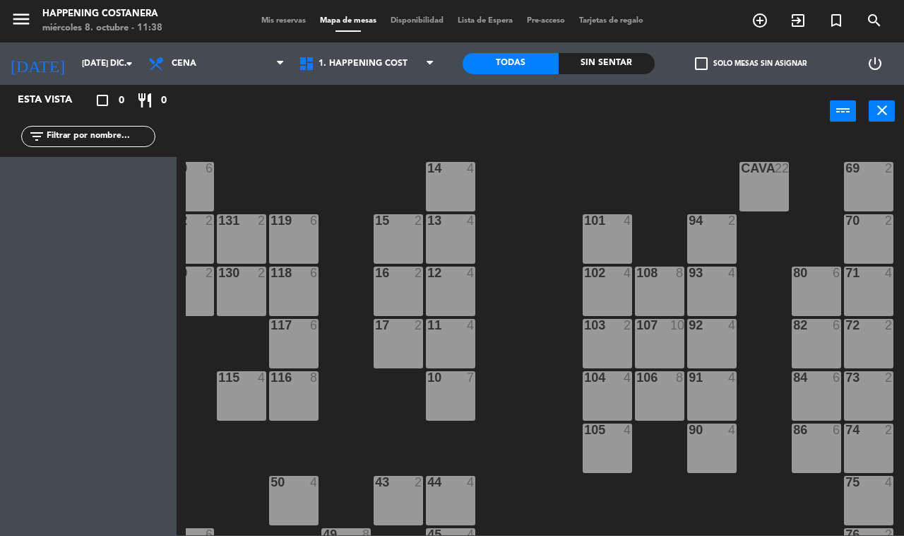
drag, startPoint x: 509, startPoint y: 281, endPoint x: 507, endPoint y: 323, distance: 42.5
click at [509, 320] on div "69 2 122 6 121 6 120 6 14 4 CAVA 22 101 4 94 2 70 2 123 6 131 2 134 2 132 2 13 …" at bounding box center [545, 336] width 719 height 398
click at [182, 61] on span "Cena" at bounding box center [184, 64] width 25 height 10
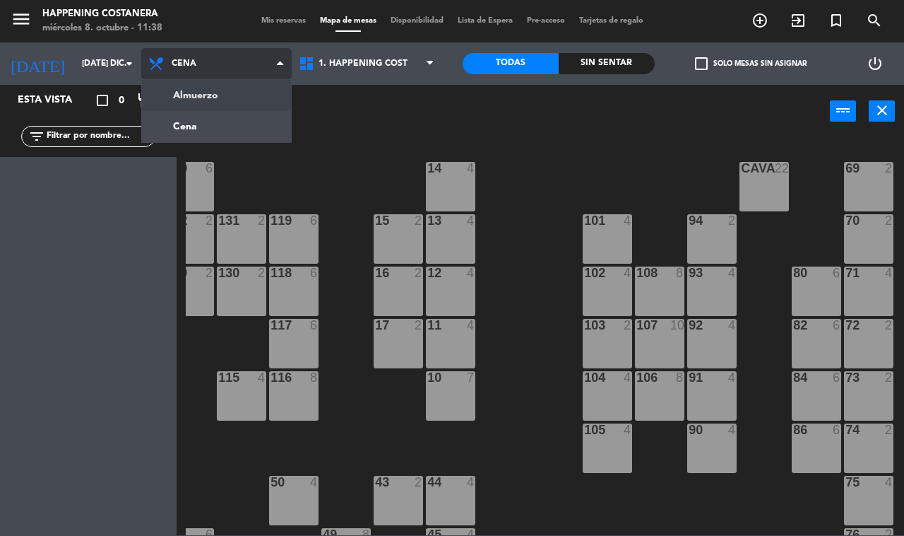
click at [184, 92] on ng-component "menu Happening Costanera miércoles 8. octubre - 11:38 Mis reservas Mapa de mesa…" at bounding box center [452, 267] width 904 height 535
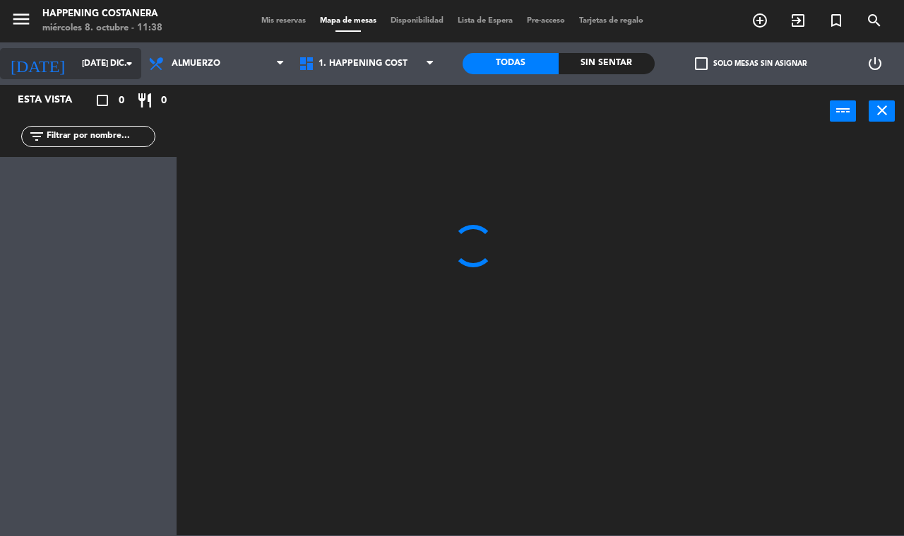
click at [83, 66] on input "[DATE] dic." at bounding box center [131, 64] width 112 height 24
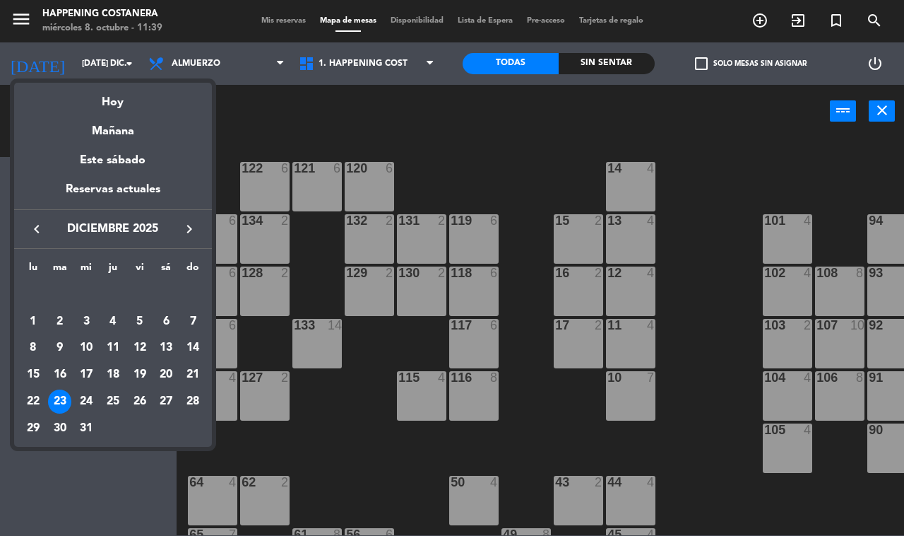
drag, startPoint x: 317, startPoint y: 138, endPoint x: 300, endPoint y: 138, distance: 16.3
click at [316, 138] on div at bounding box center [452, 268] width 904 height 536
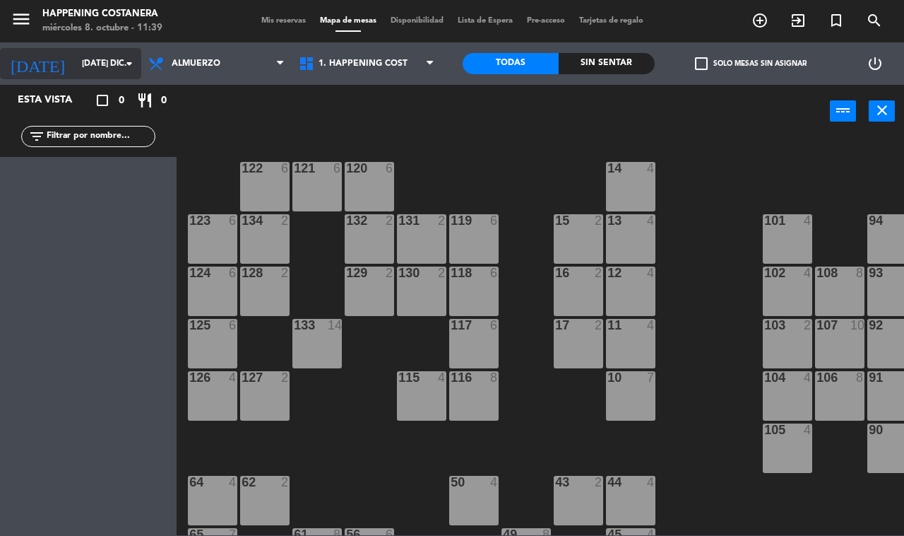
click at [75, 67] on input "[DATE] dic." at bounding box center [131, 64] width 112 height 24
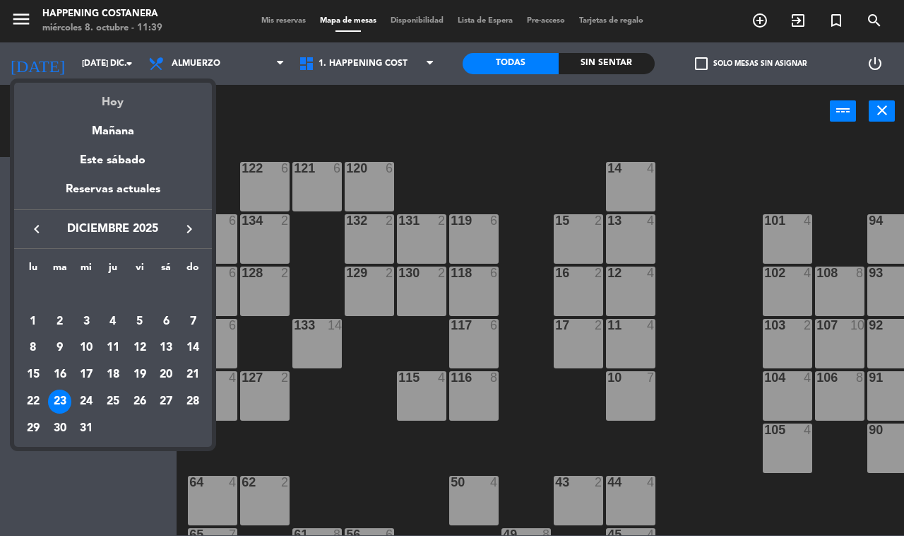
click at [119, 106] on div "Hoy" at bounding box center [113, 97] width 198 height 29
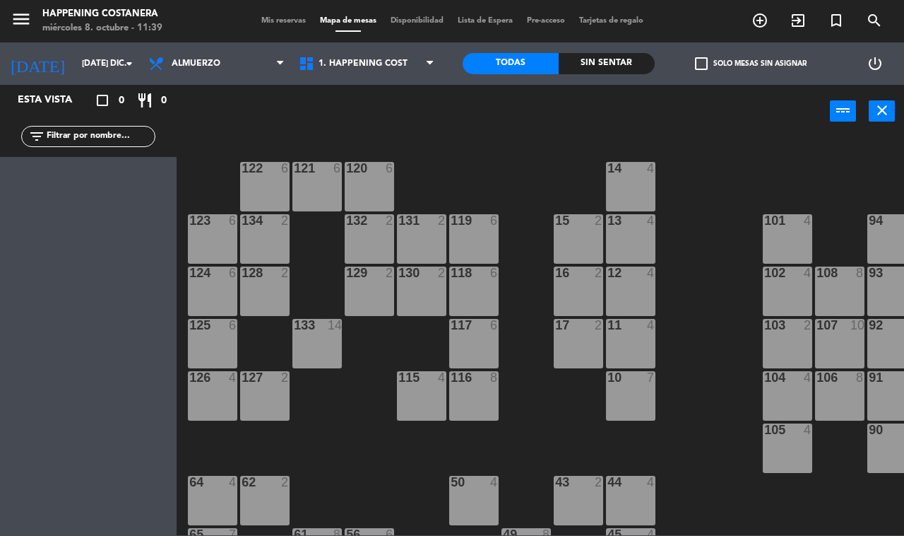
type input "mié. [DATE]"
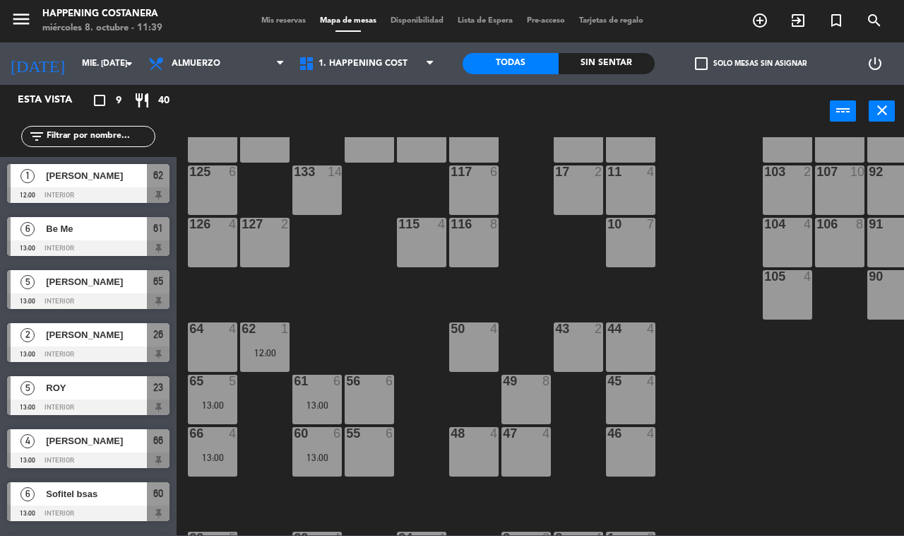
scroll to position [417, 0]
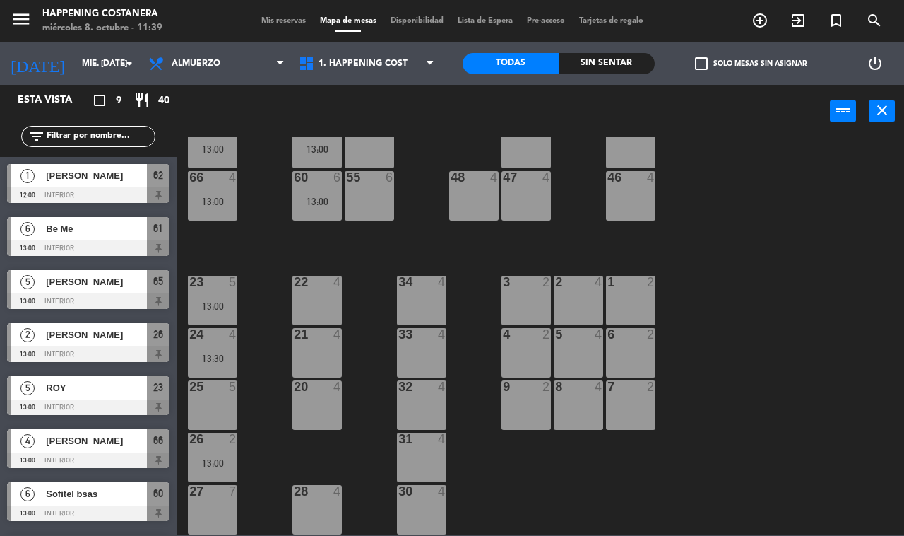
click at [700, 57] on span "check_box_outline_blank" at bounding box center [701, 63] width 13 height 13
click at [751, 64] on input "check_box_outline_blank Solo mesas sin asignar" at bounding box center [751, 64] width 0 height 0
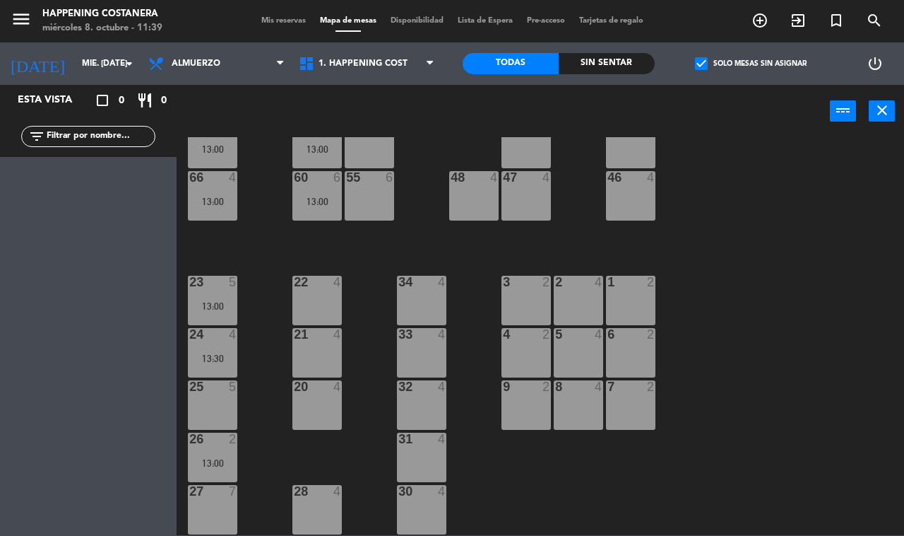
click at [700, 57] on span "check_box" at bounding box center [701, 63] width 13 height 13
click at [751, 64] on input "check_box Solo mesas sin asignar" at bounding box center [751, 64] width 0 height 0
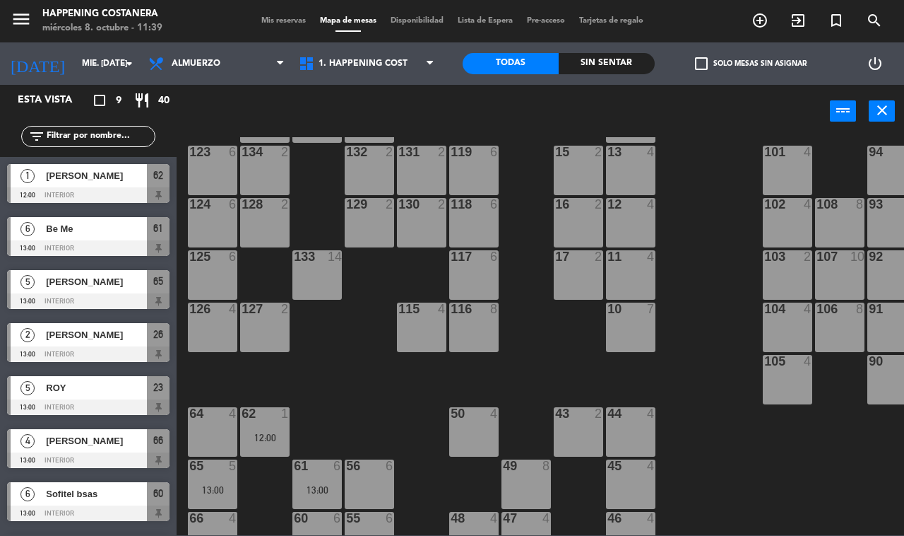
scroll to position [0, 0]
